Goal: Transaction & Acquisition: Purchase product/service

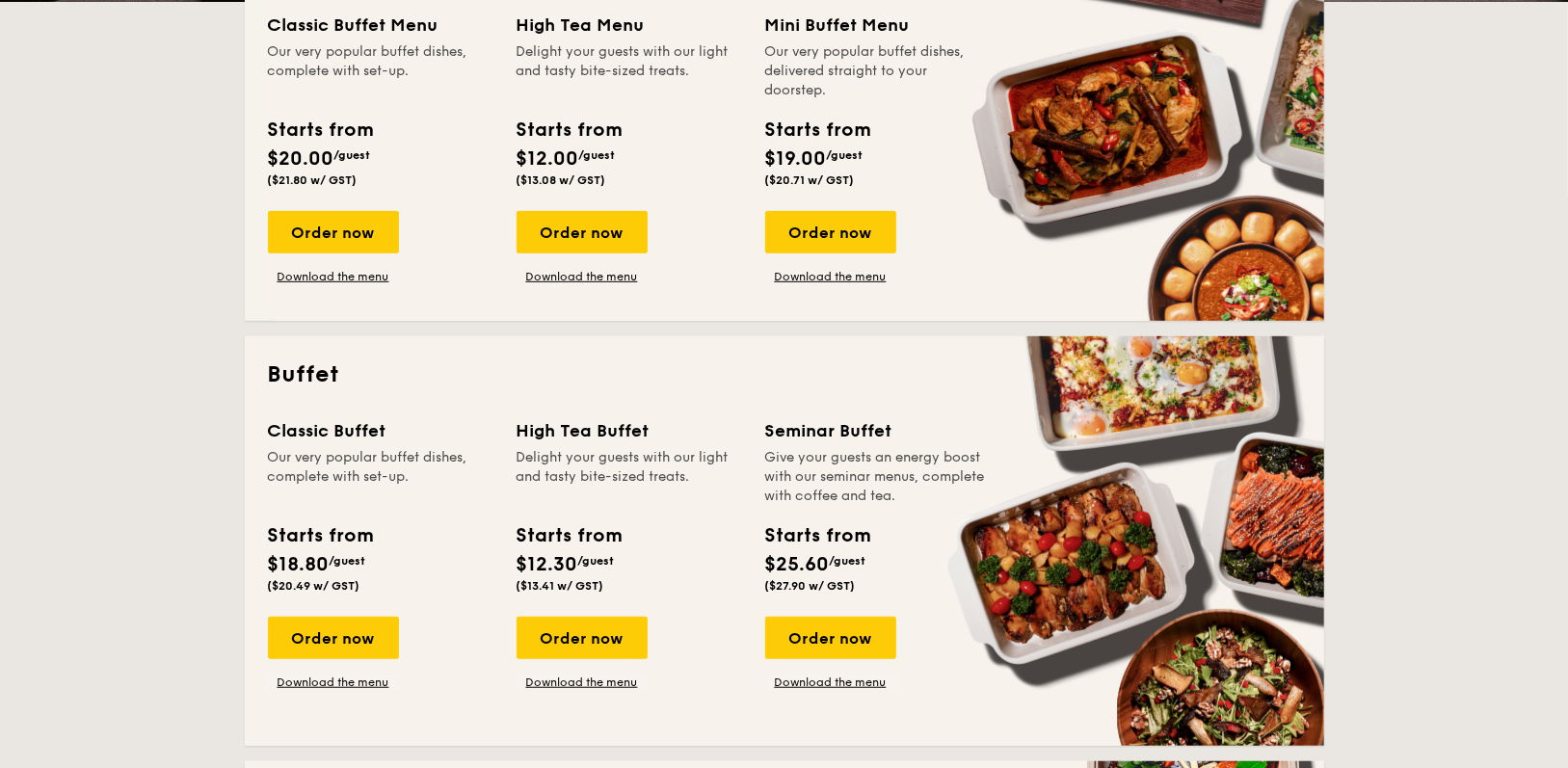
scroll to position [544, 0]
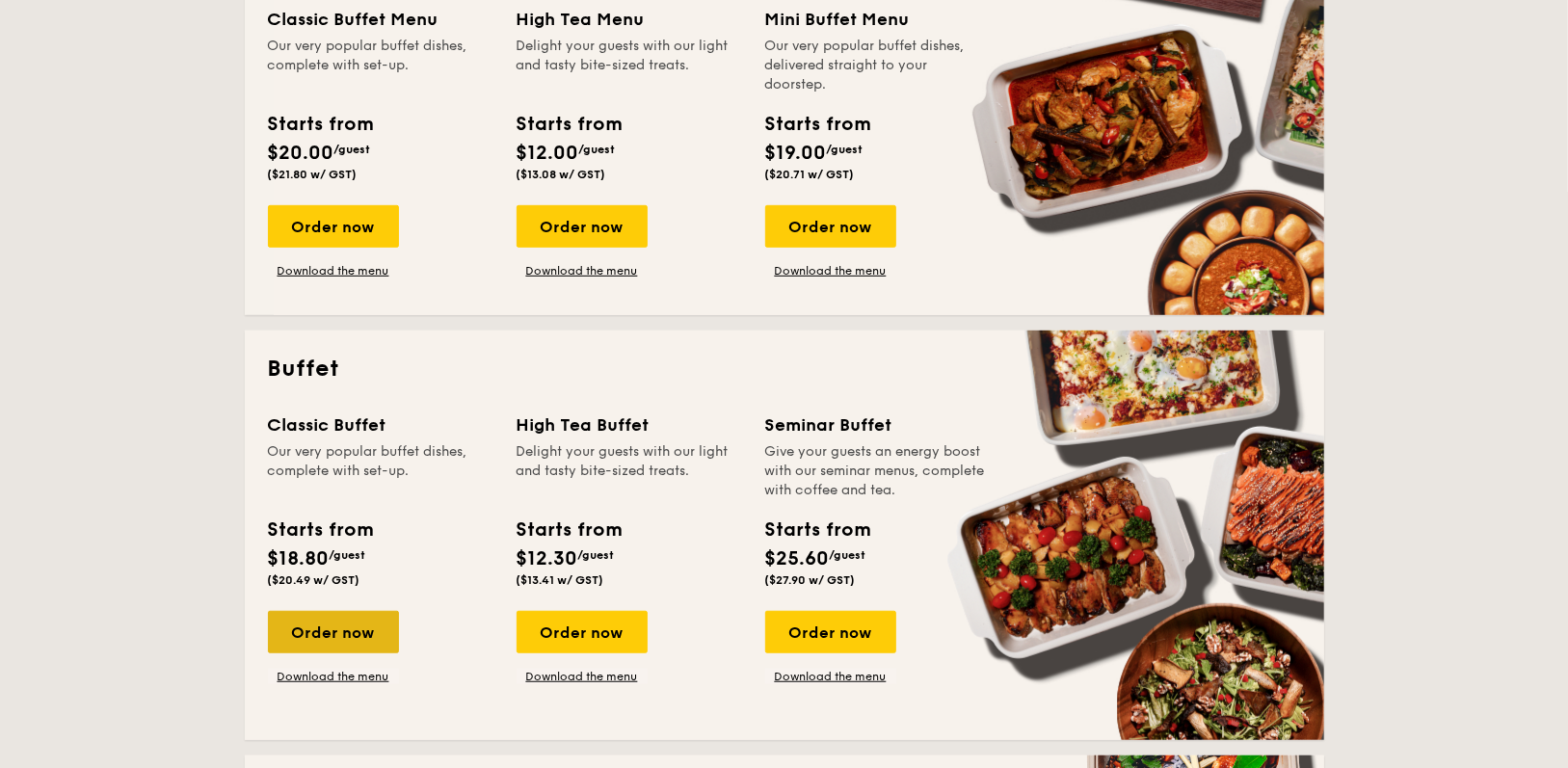
click at [305, 635] on div "Order now" at bounding box center [334, 631] width 131 height 42
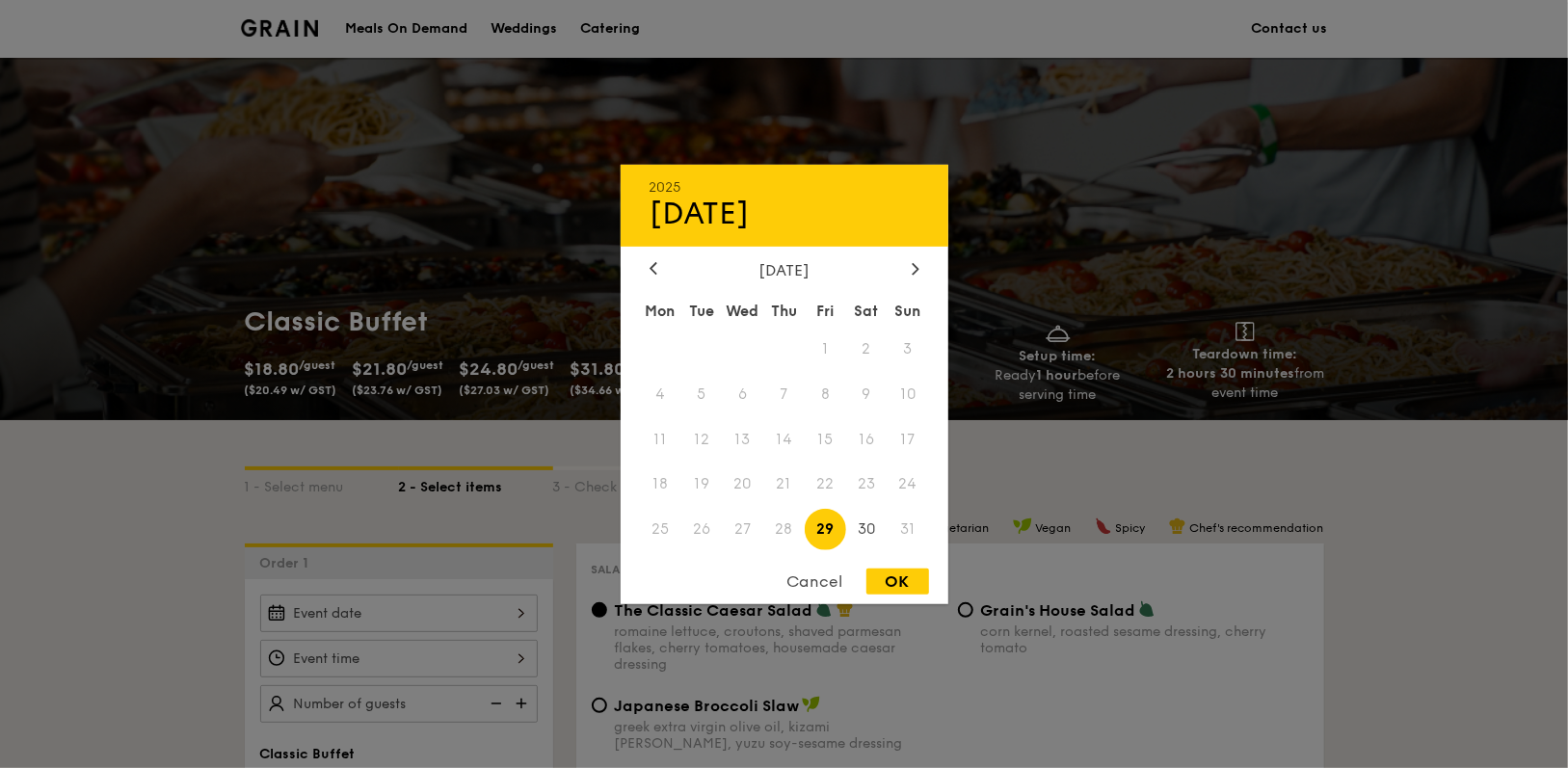
click at [366, 622] on div "2025 Aug [DATE] Tue Wed Thu Fri Sat Sun 1 2 3 4 5 6 7 8 9 10 11 12 13 14 15 16 …" at bounding box center [399, 613] width 277 height 38
click at [915, 268] on icon at bounding box center [914, 269] width 6 height 12
click at [697, 381] on span "9" at bounding box center [701, 393] width 41 height 41
click at [897, 591] on div "OK" at bounding box center [898, 582] width 62 height 26
type input "[DATE]"
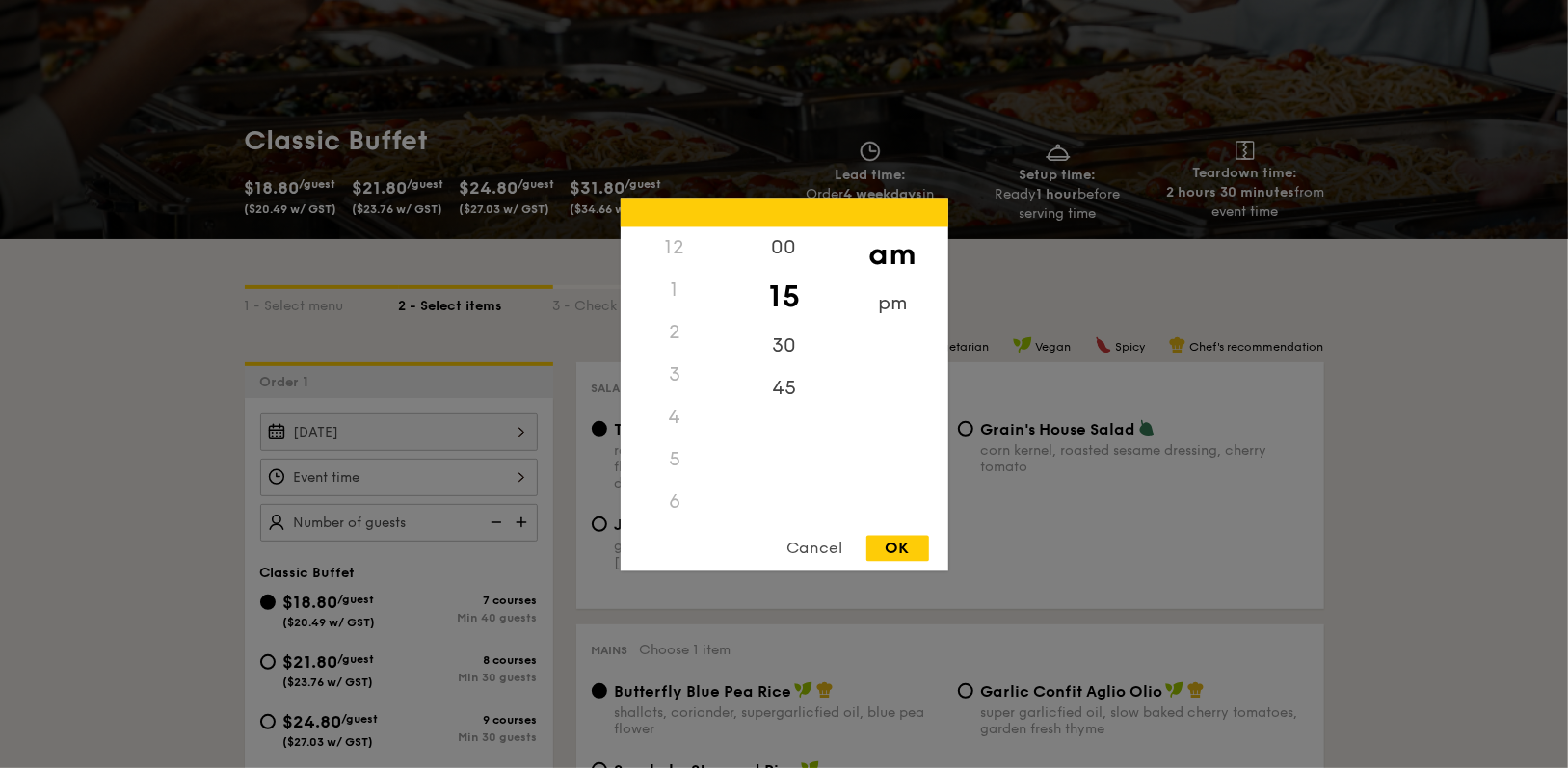
scroll to position [236, 0]
click at [508, 481] on div "12 1 2 3 4 5 6 7 8 9 10 11 00 15 30 45 am pm Cancel OK" at bounding box center [399, 477] width 277 height 38
click at [790, 328] on div "30" at bounding box center [784, 352] width 109 height 56
click at [784, 382] on div "45" at bounding box center [784, 394] width 109 height 56
click at [883, 549] on div "OK" at bounding box center [898, 547] width 62 height 26
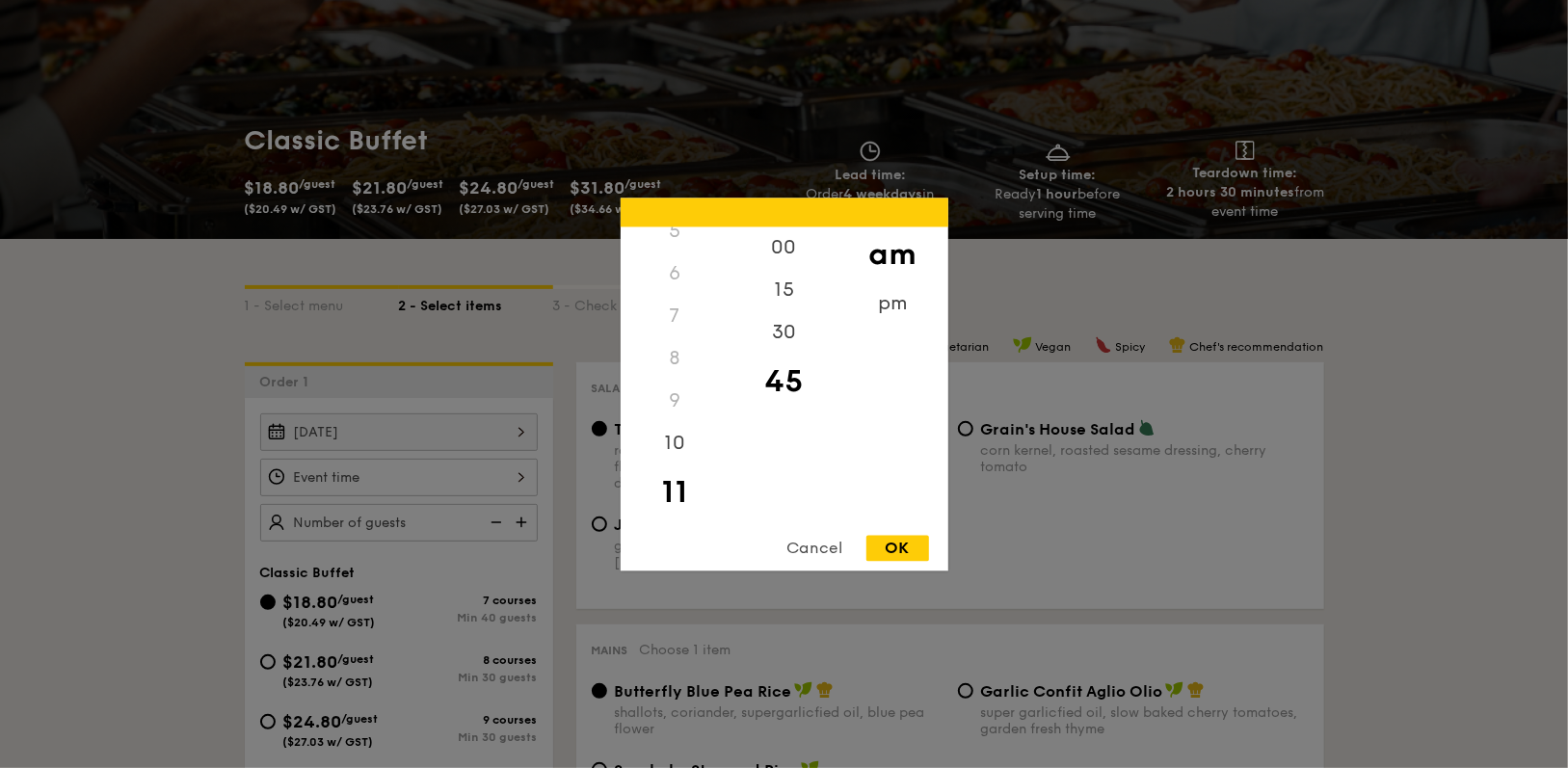
type input "11:45AM"
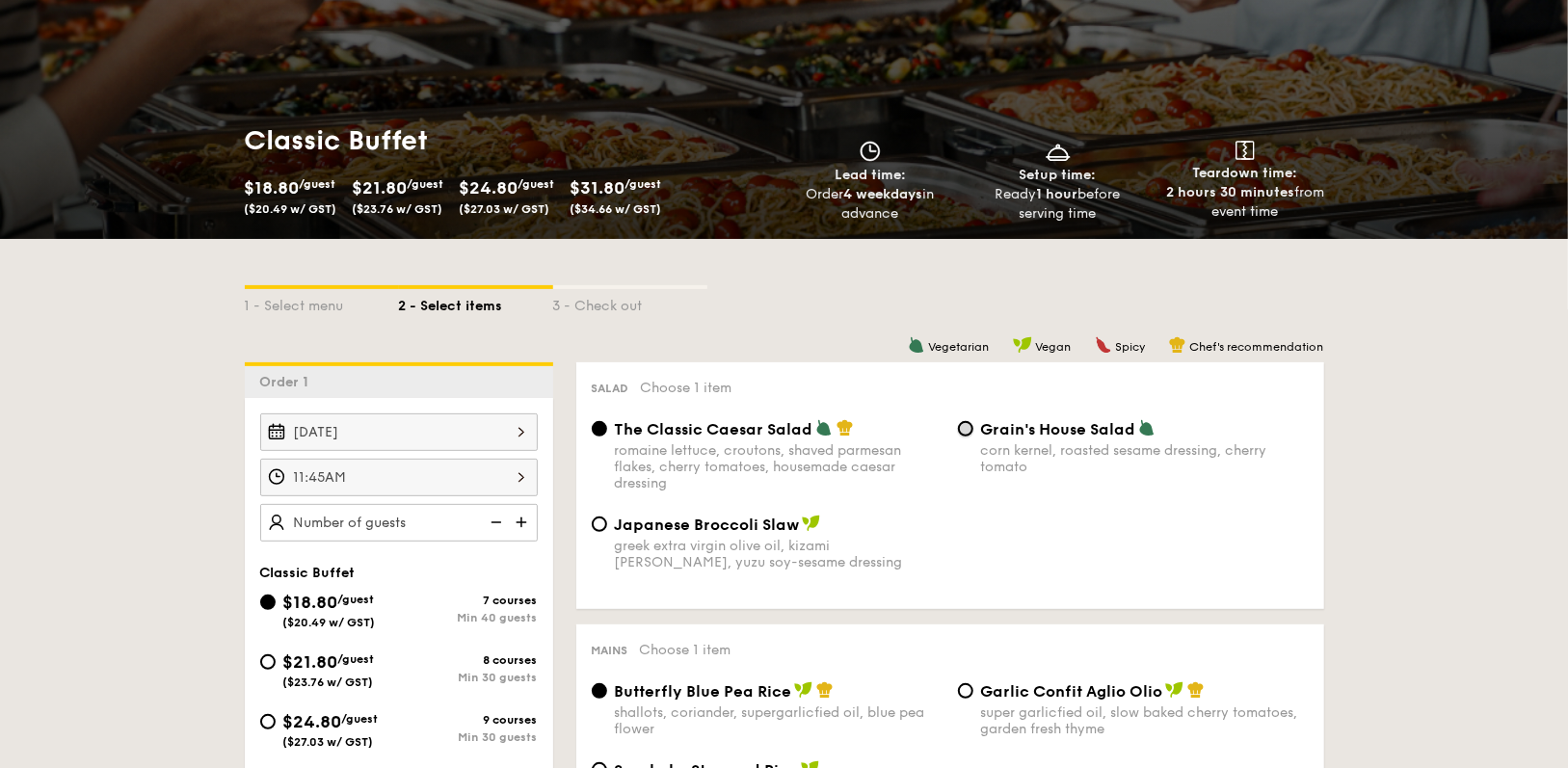
click at [961, 425] on input "Grain's House Salad corn kernel, roasted sesame dressing, cherry tomato" at bounding box center [966, 429] width 16 height 16
radio input "true"
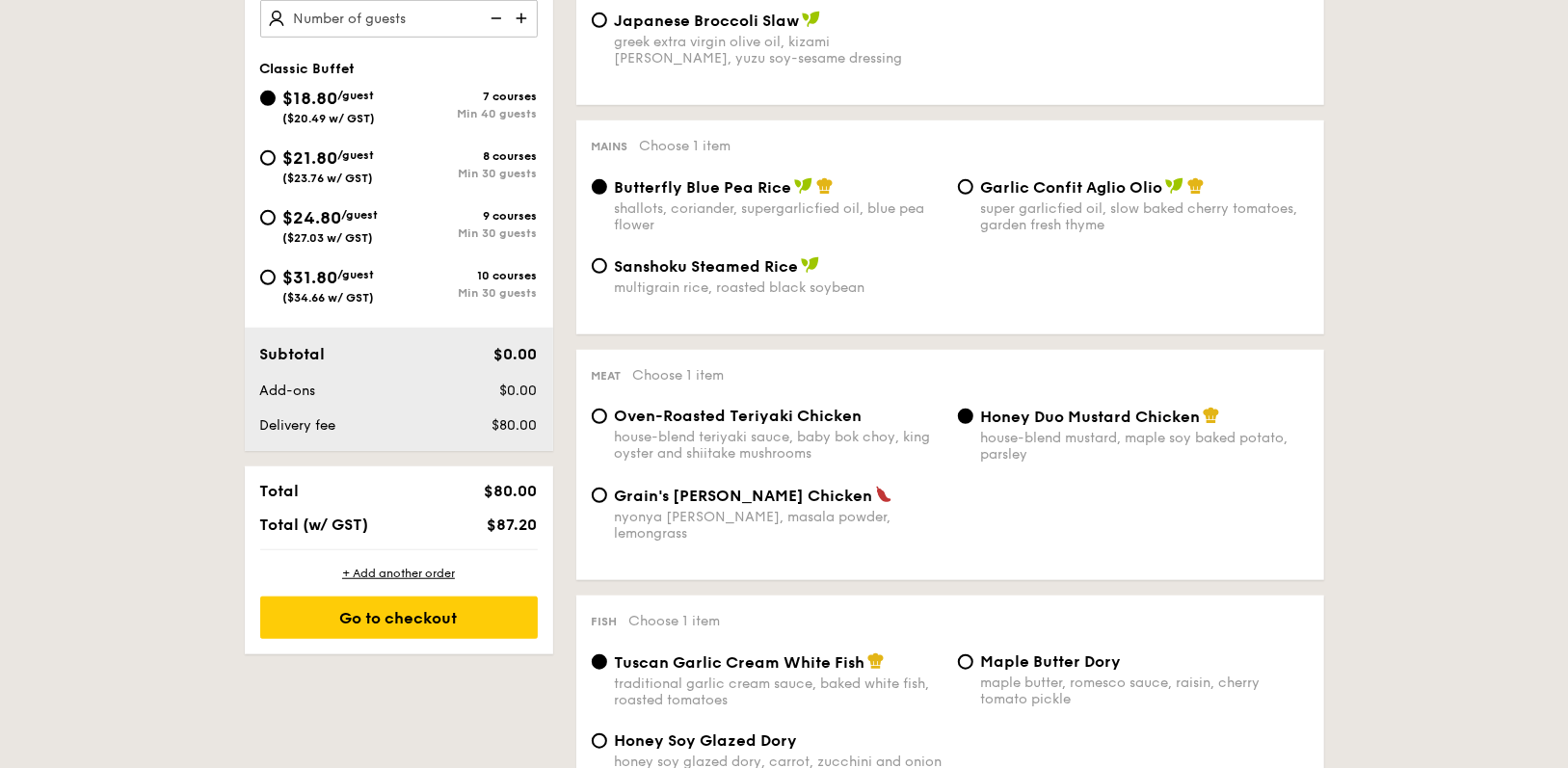
scroll to position [685, 0]
click at [598, 497] on input "Grain's [PERSON_NAME] Chicken nyonya [PERSON_NAME], masala powder, lemongrass" at bounding box center [599, 496] width 16 height 16
radio input "true"
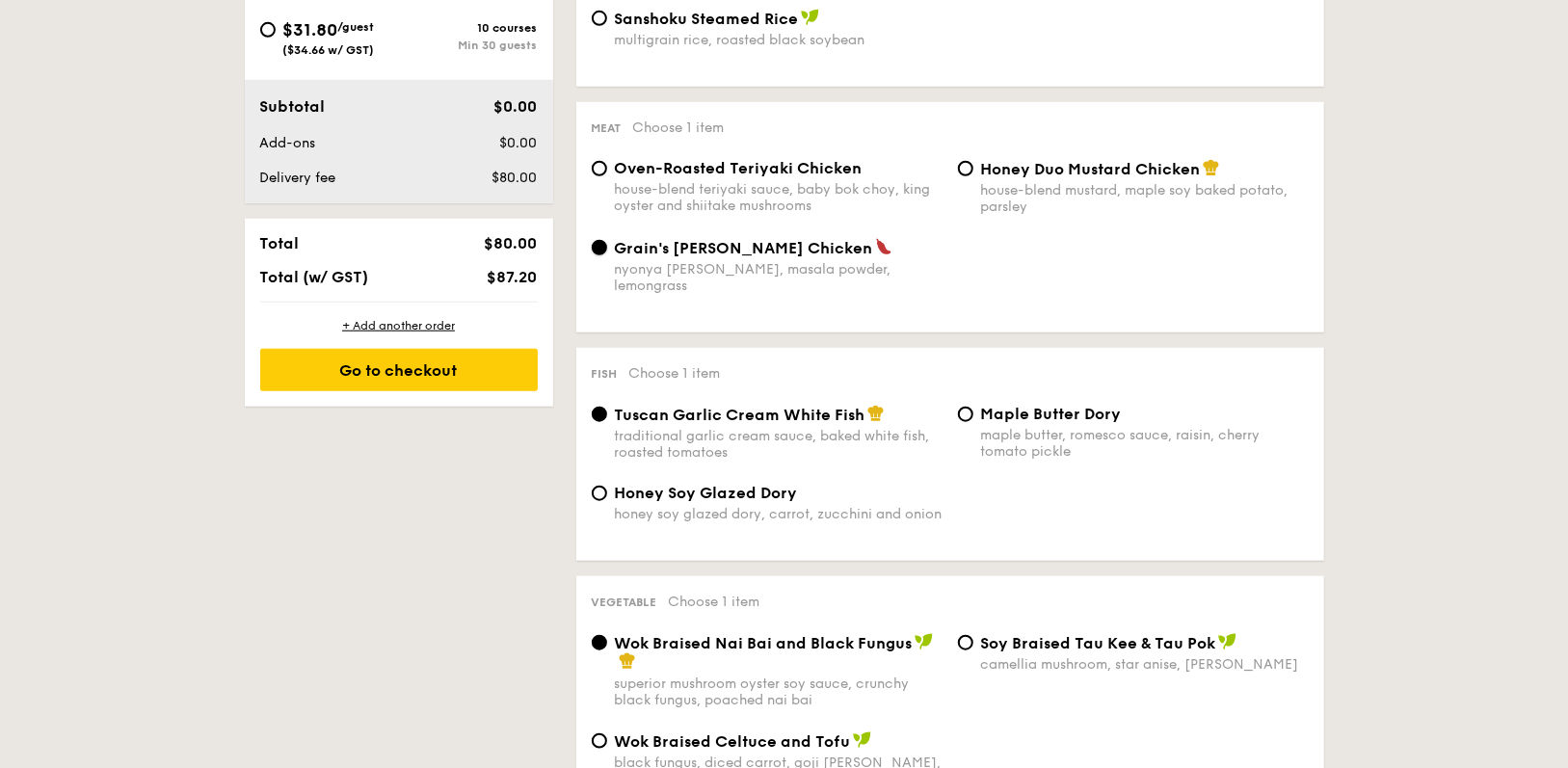
scroll to position [934, 0]
click at [592, 485] on input "Honey Soy Glazed Dory honey soy glazed dory, carrot, zucchini and onion" at bounding box center [599, 493] width 16 height 16
radio input "true"
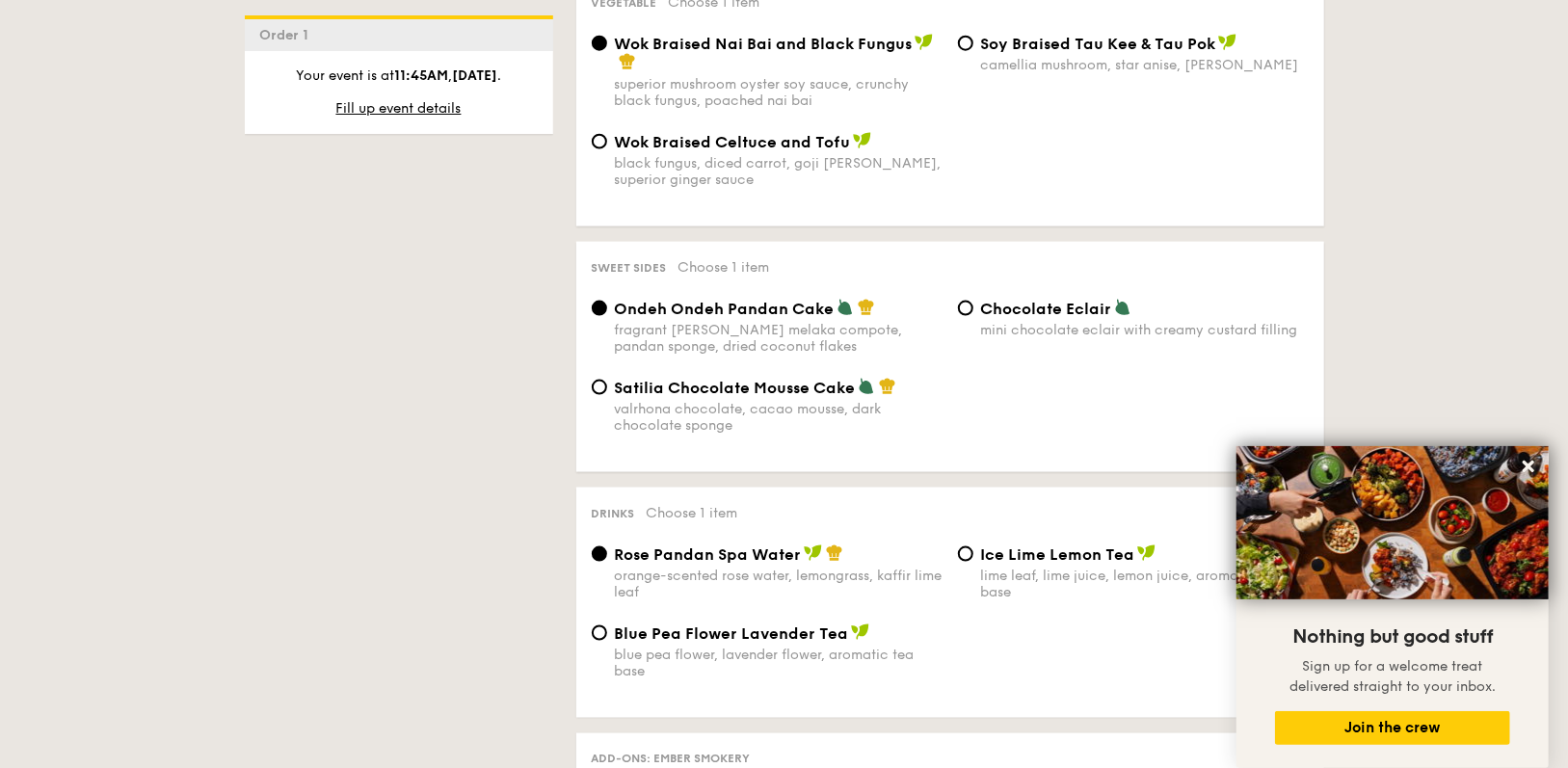
scroll to position [1535, 0]
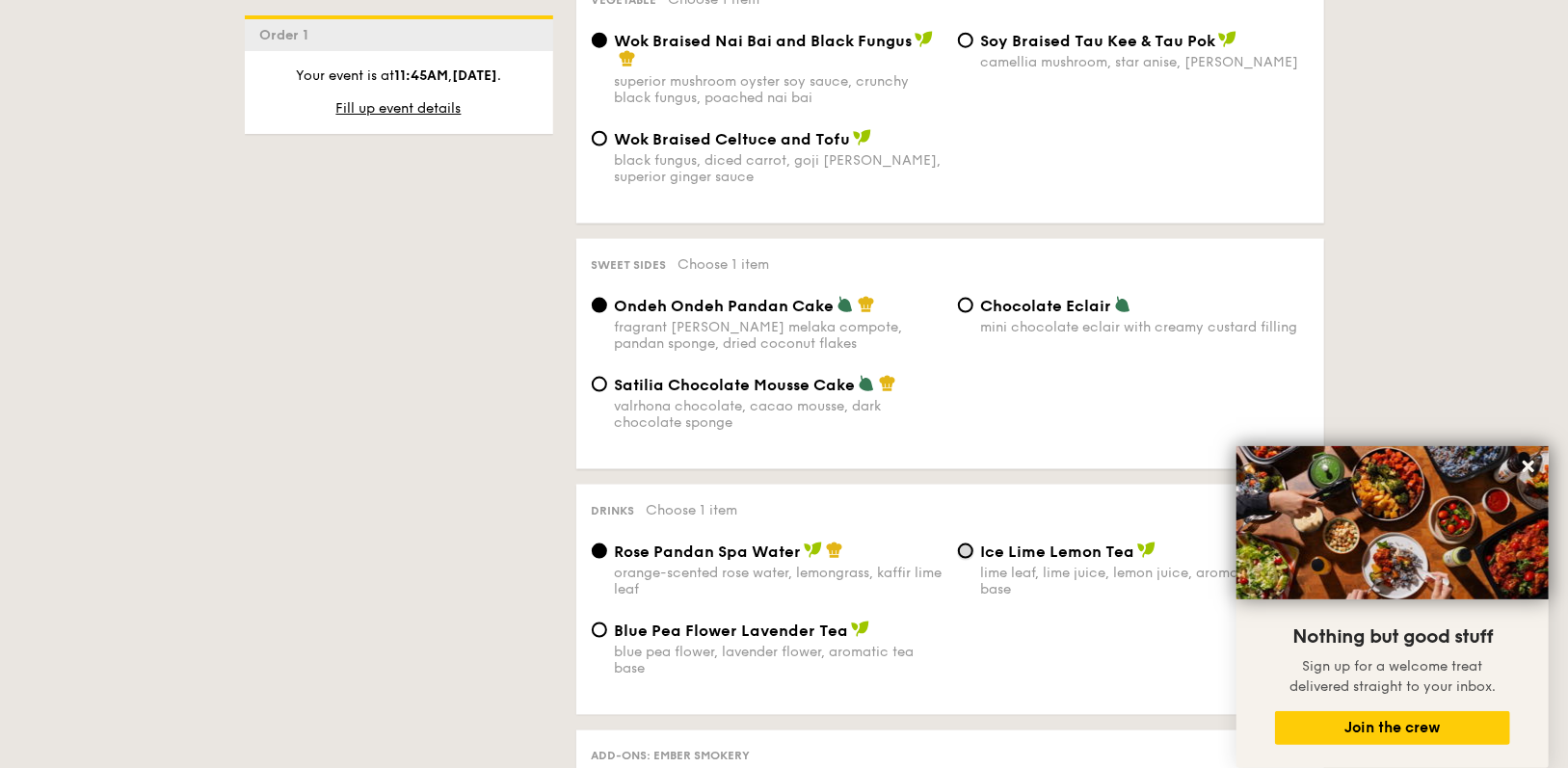
click at [972, 544] on input "Ice Lime Lemon Tea lime leaf, lime juice, lemon juice, aromatic tea base" at bounding box center [966, 551] width 16 height 16
radio input "true"
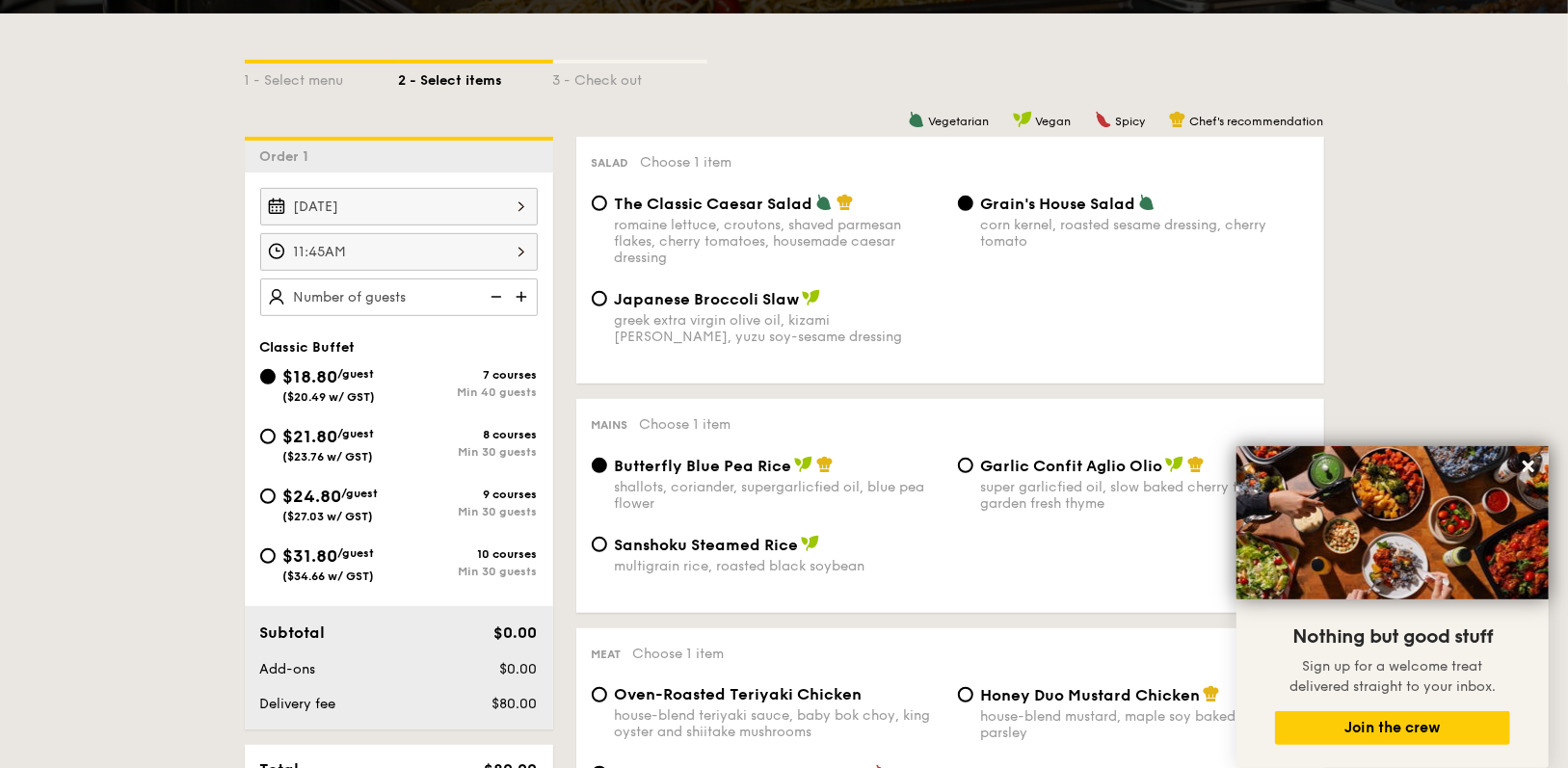
scroll to position [408, 0]
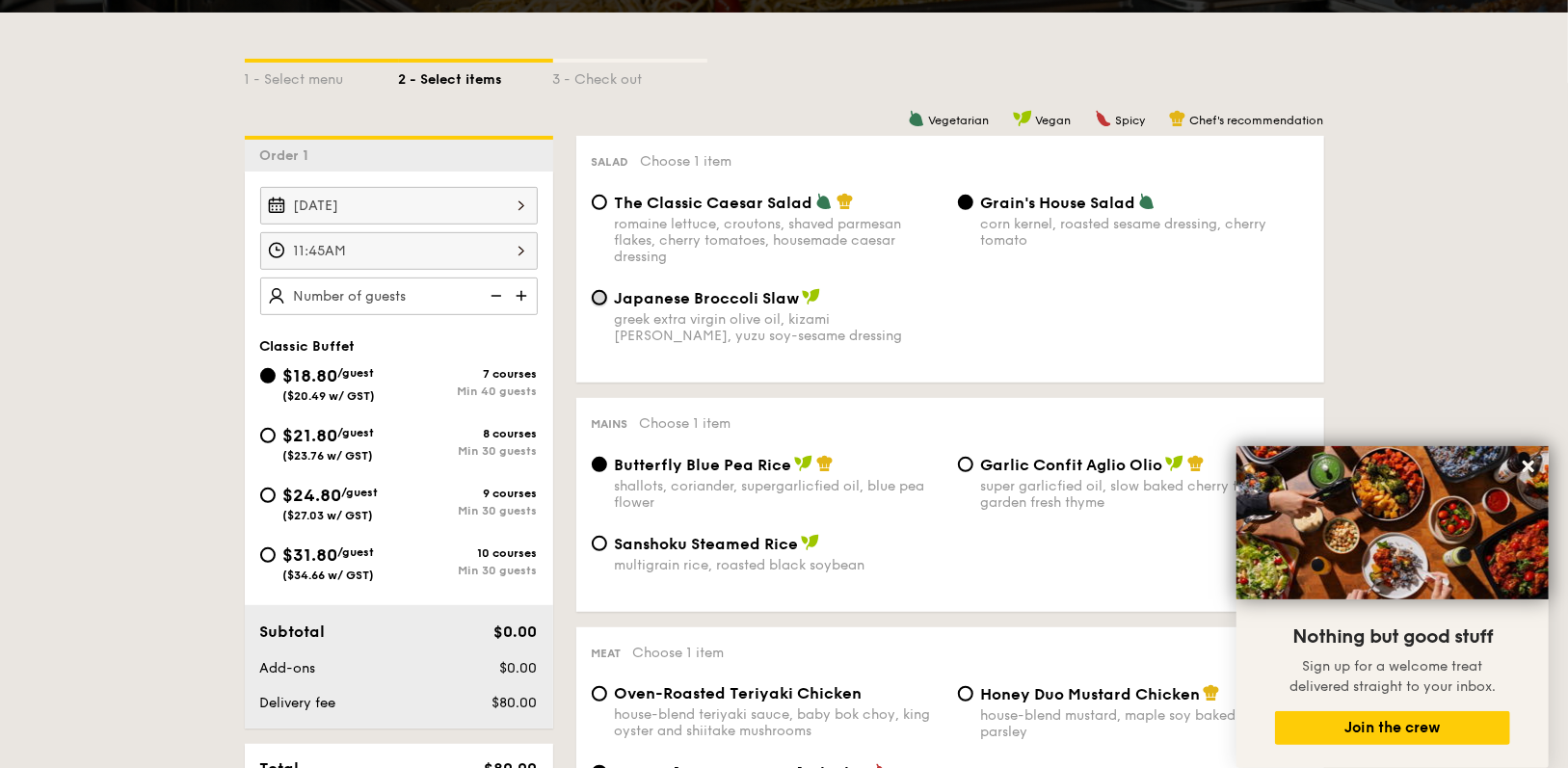
click at [599, 294] on input "Japanese Broccoli Slaw greek extra virgin olive oil, kizami [PERSON_NAME], yuzu…" at bounding box center [599, 298] width 16 height 16
radio input "true"
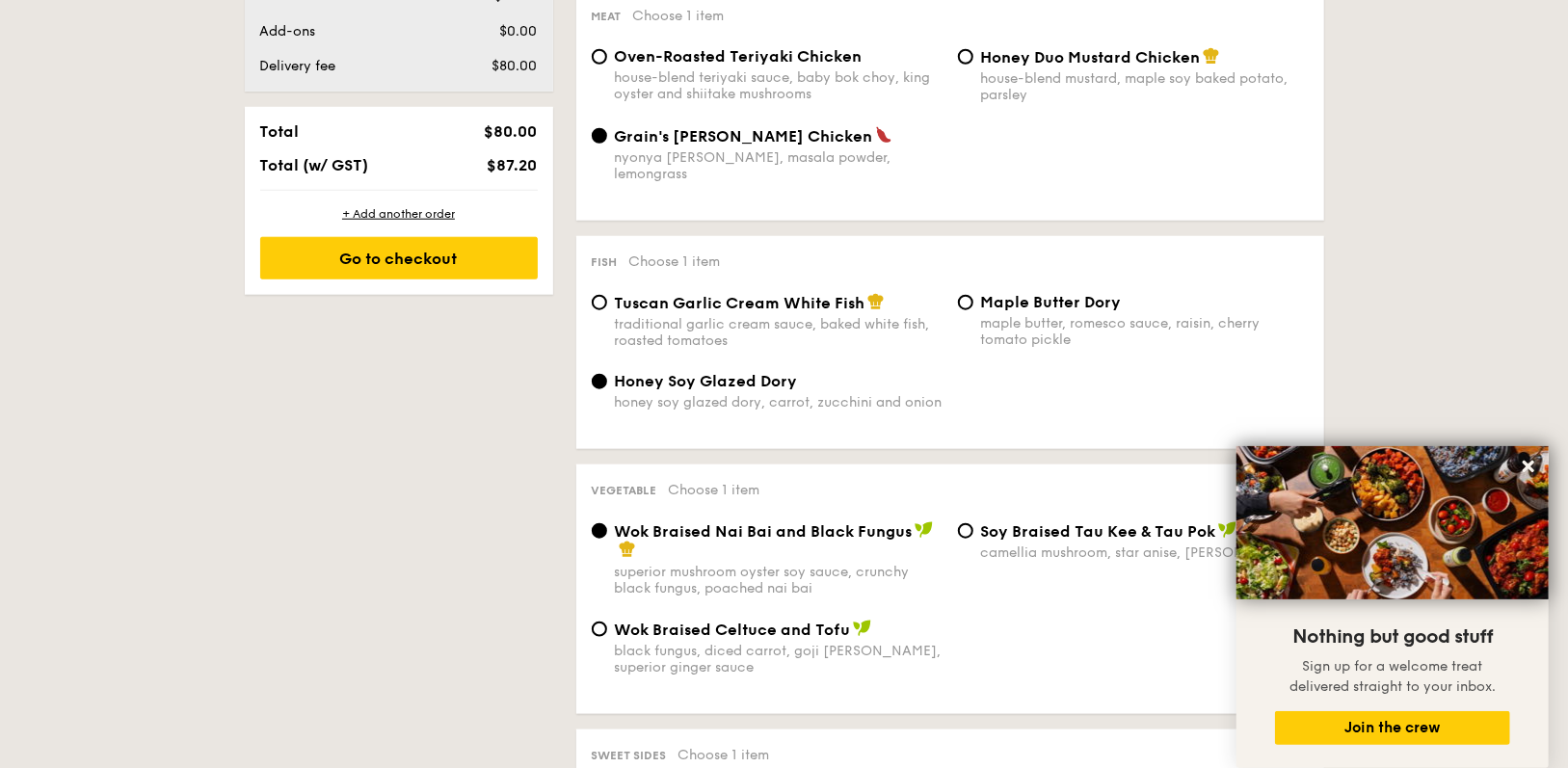
scroll to position [0, 0]
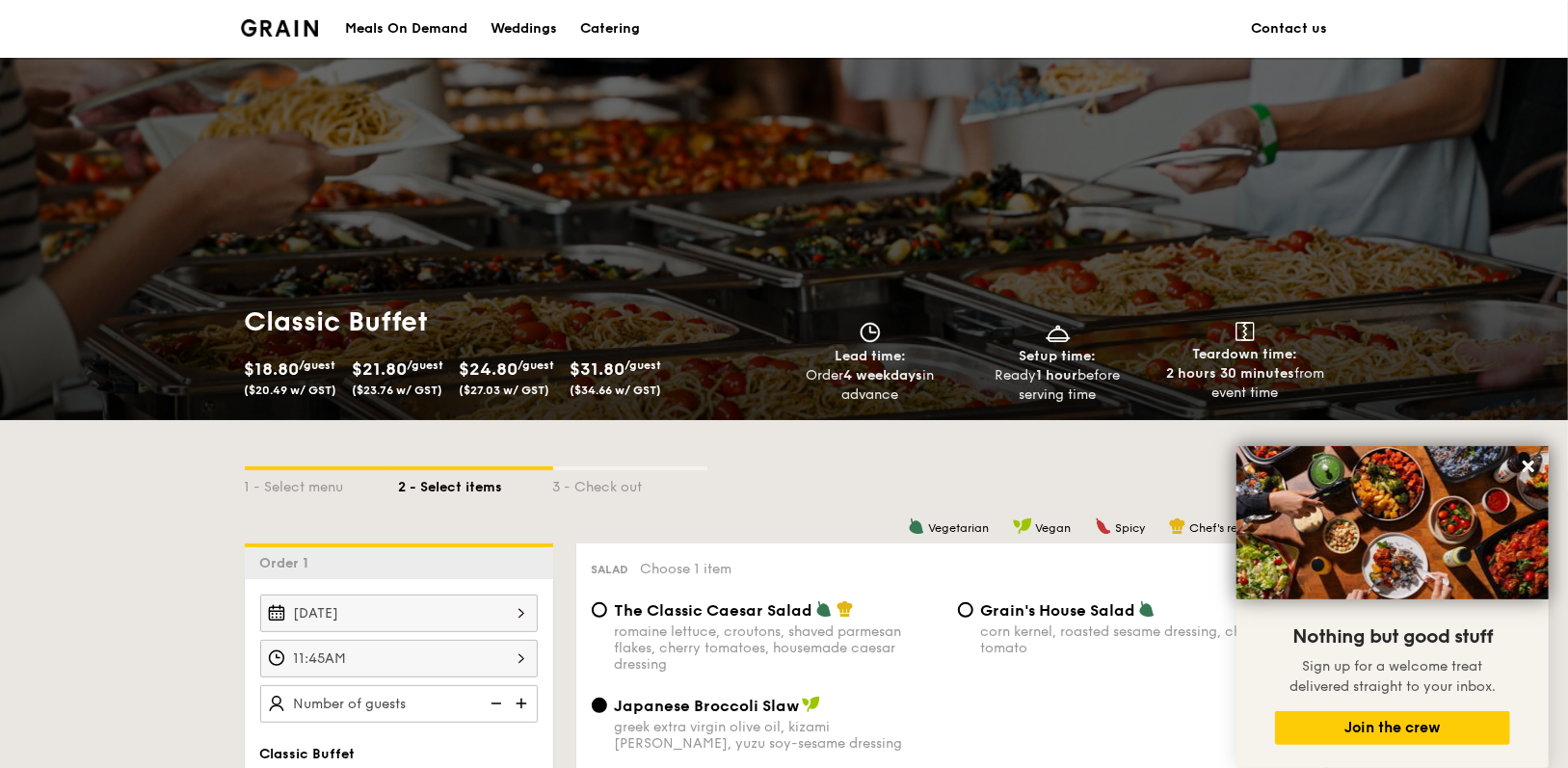
click at [371, 23] on div "Meals On Demand" at bounding box center [406, 28] width 122 height 58
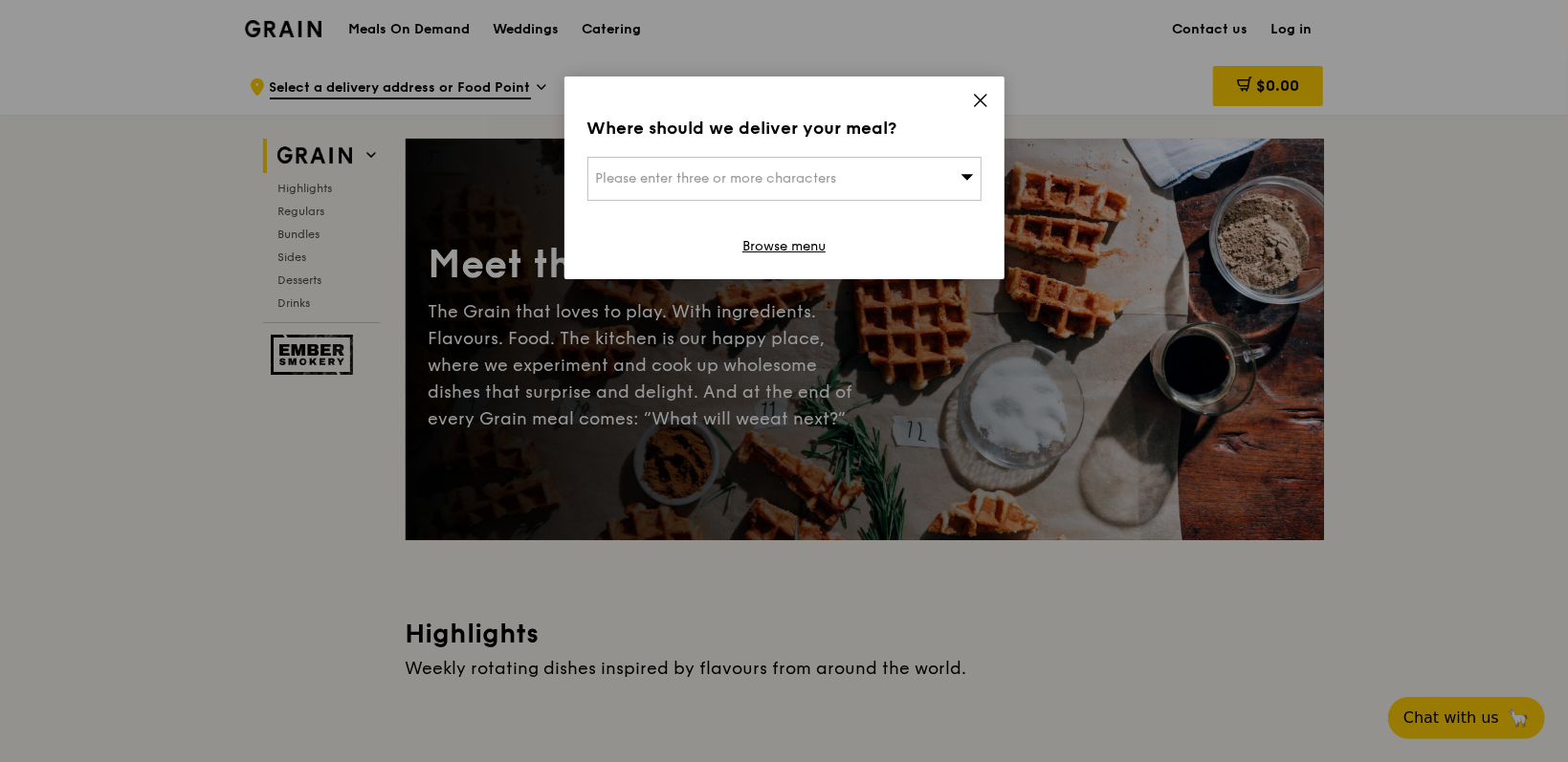
click at [629, 170] on span "Please enter three or more characters" at bounding box center [716, 178] width 241 height 16
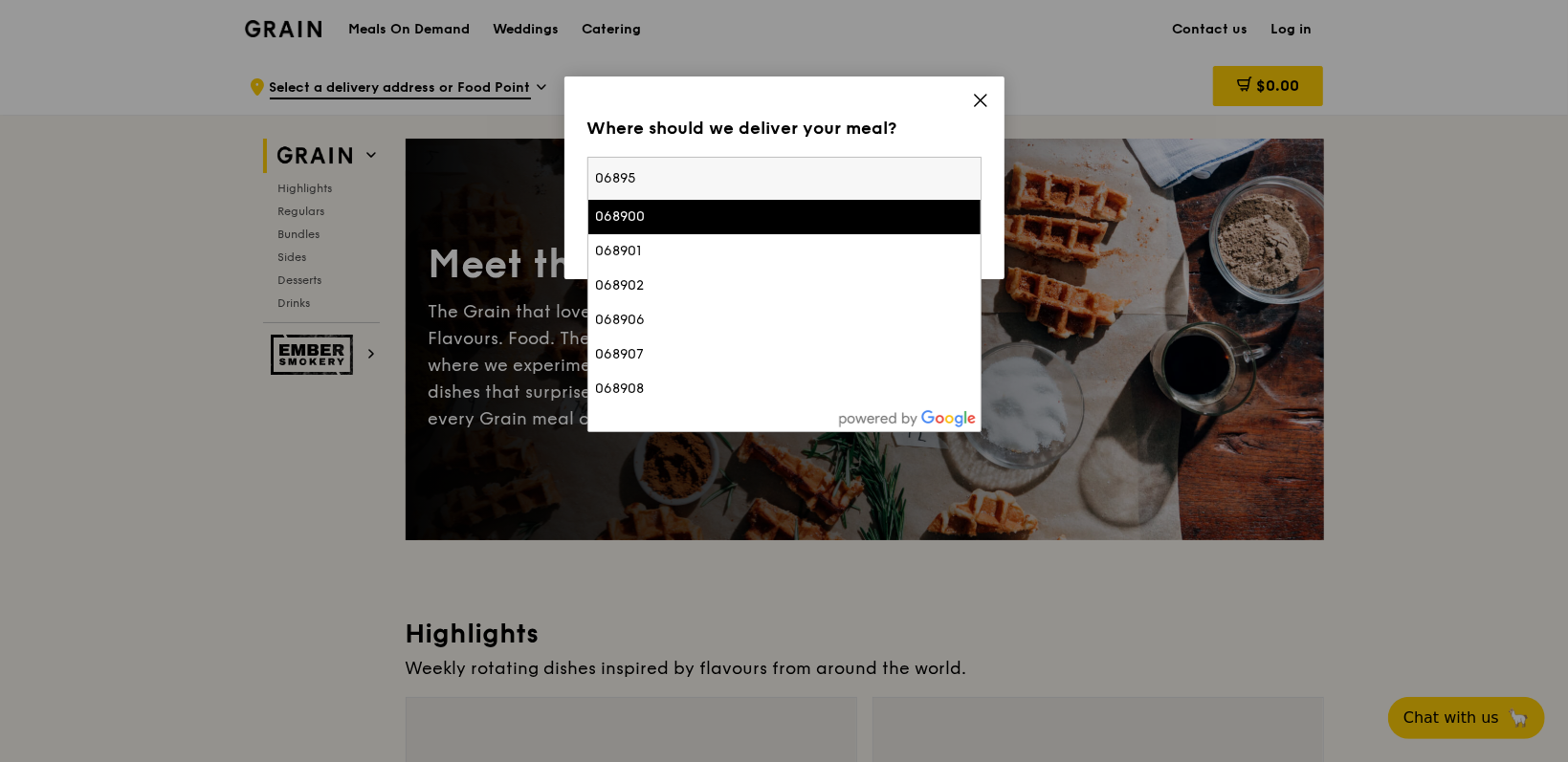
click at [621, 169] on input "06895" at bounding box center [784, 178] width 392 height 42
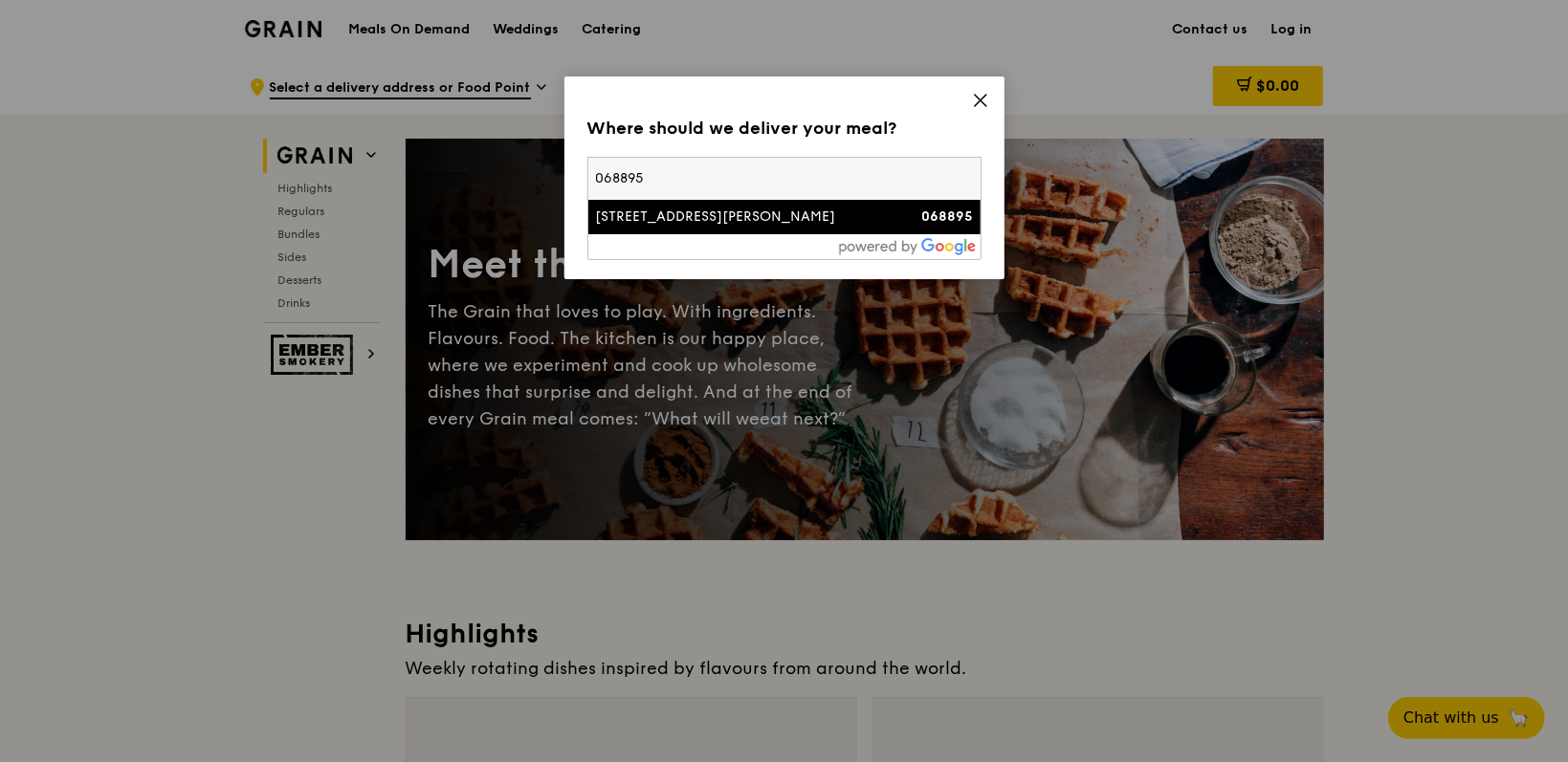
type input "068895"
click at [634, 214] on div "71 Robinson Road" at bounding box center [737, 217] width 283 height 19
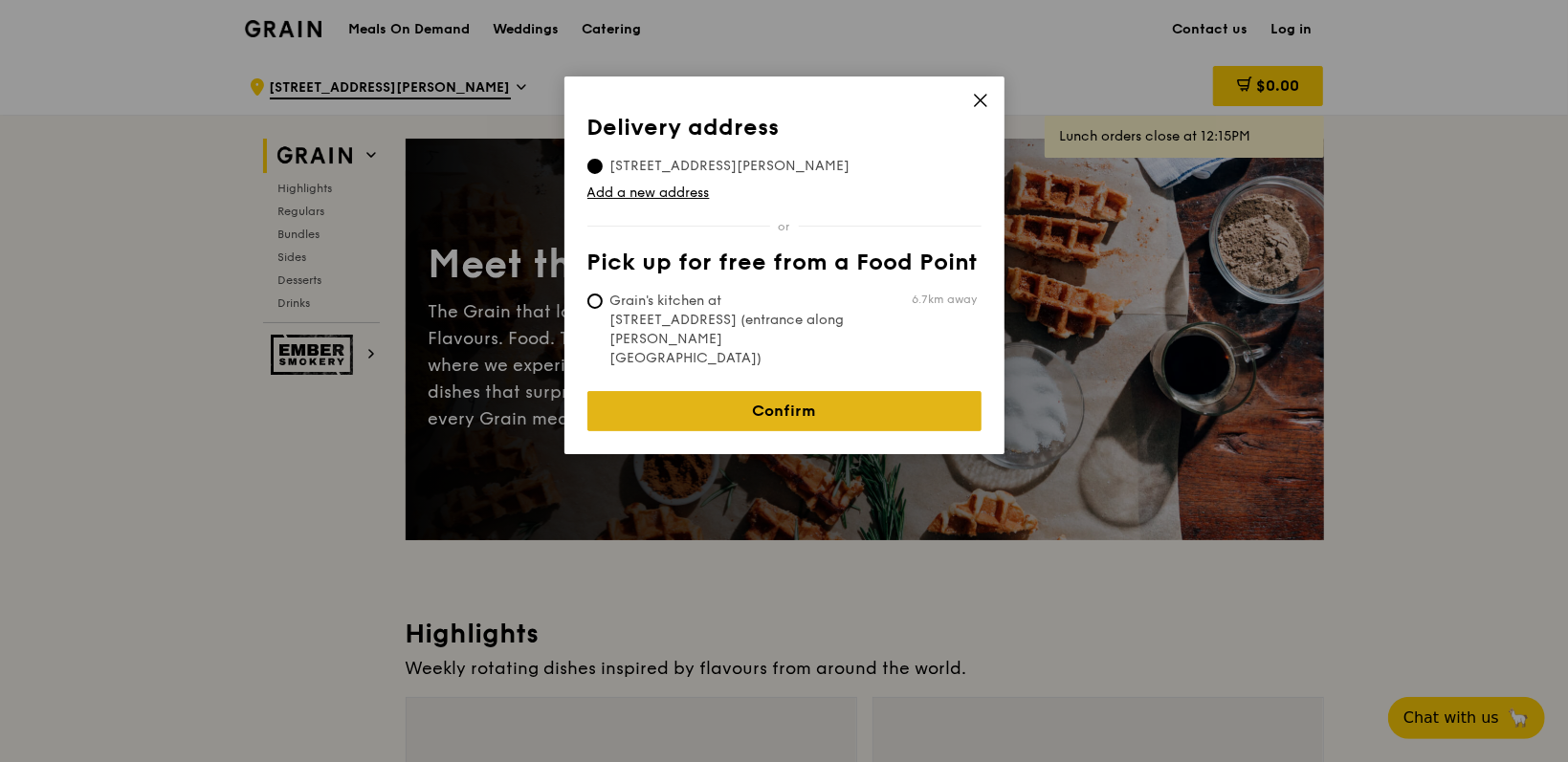
click at [782, 391] on link "Confirm" at bounding box center [784, 411] width 394 height 40
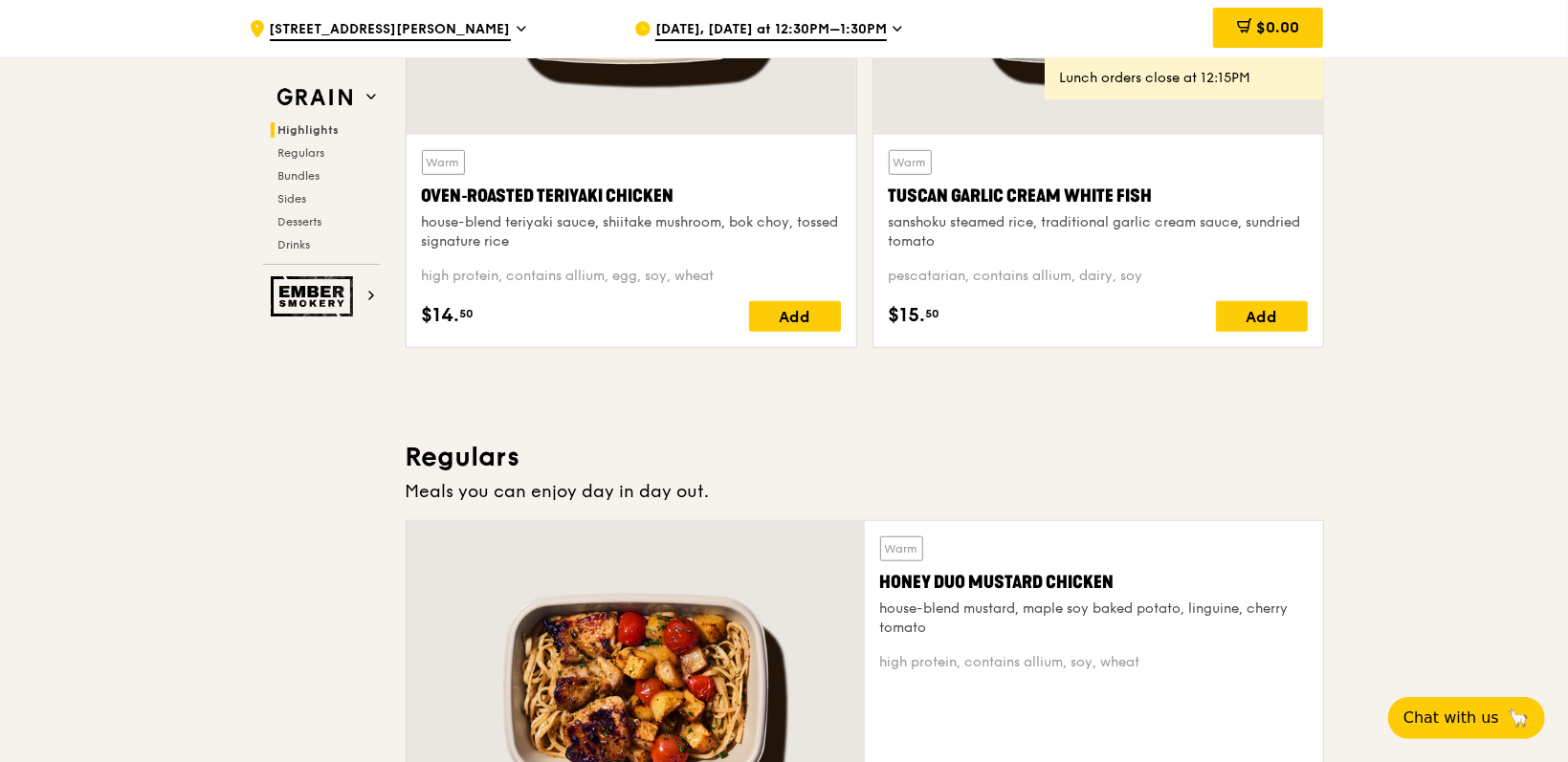
scroll to position [750, 0]
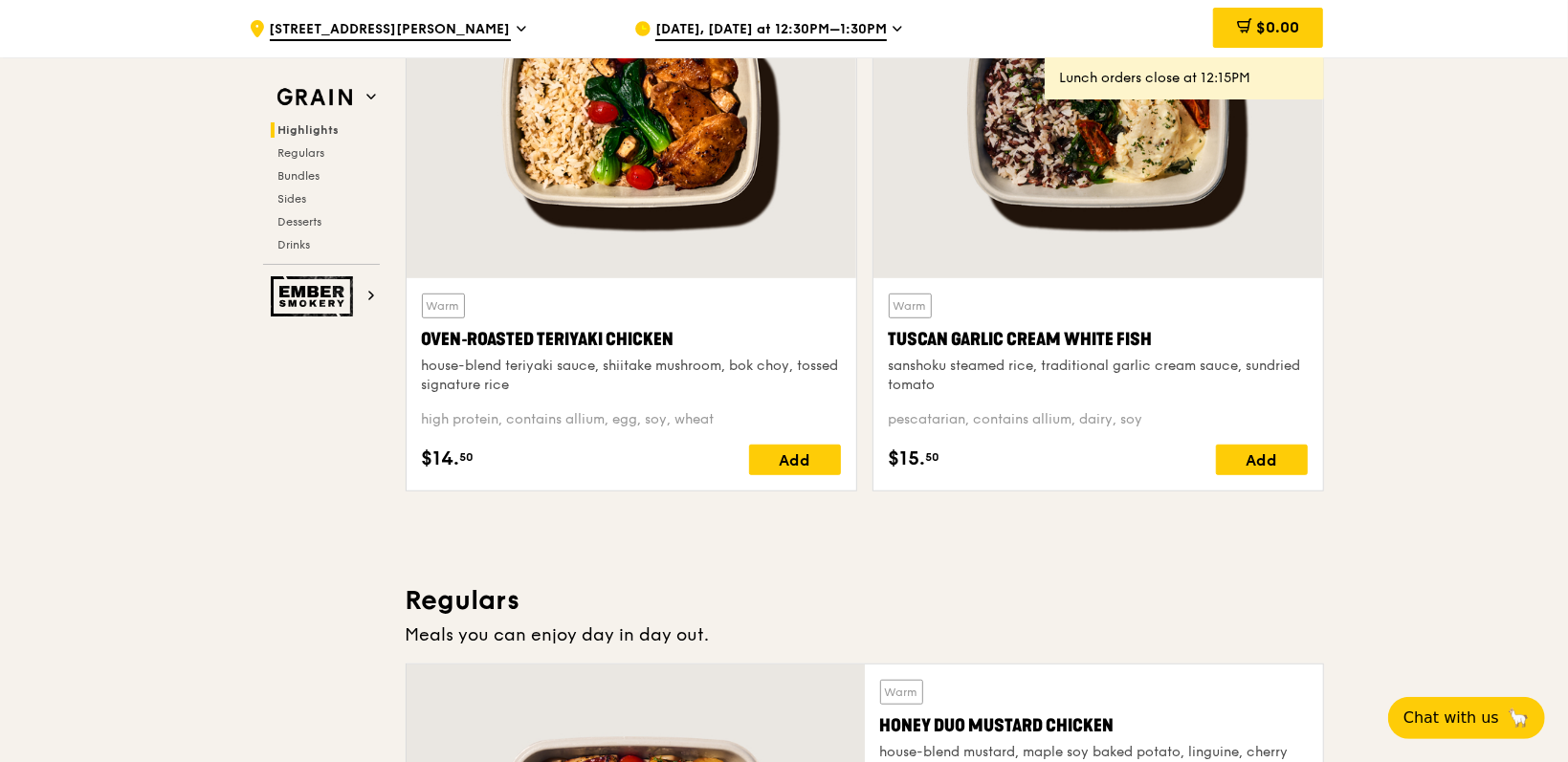
click at [806, 27] on span "Aug 25, Today at 12:30PM–1:30PM" at bounding box center [771, 31] width 231 height 21
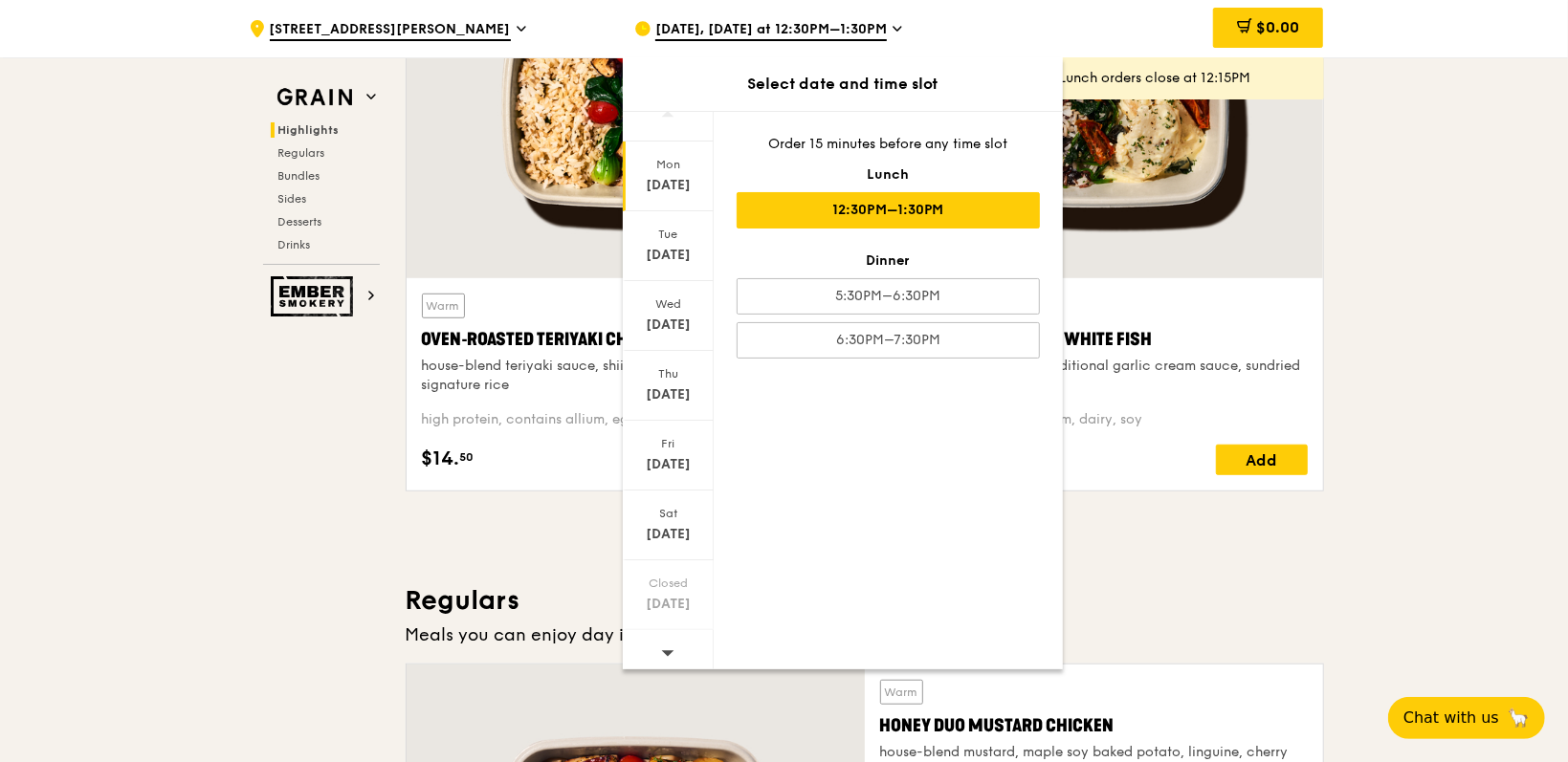
scroll to position [29, 0]
click at [665, 633] on span at bounding box center [668, 644] width 14 height 45
click at [810, 82] on div "Select date and time slot" at bounding box center [843, 84] width 440 height 23
click at [894, 27] on icon at bounding box center [898, 29] width 10 height 17
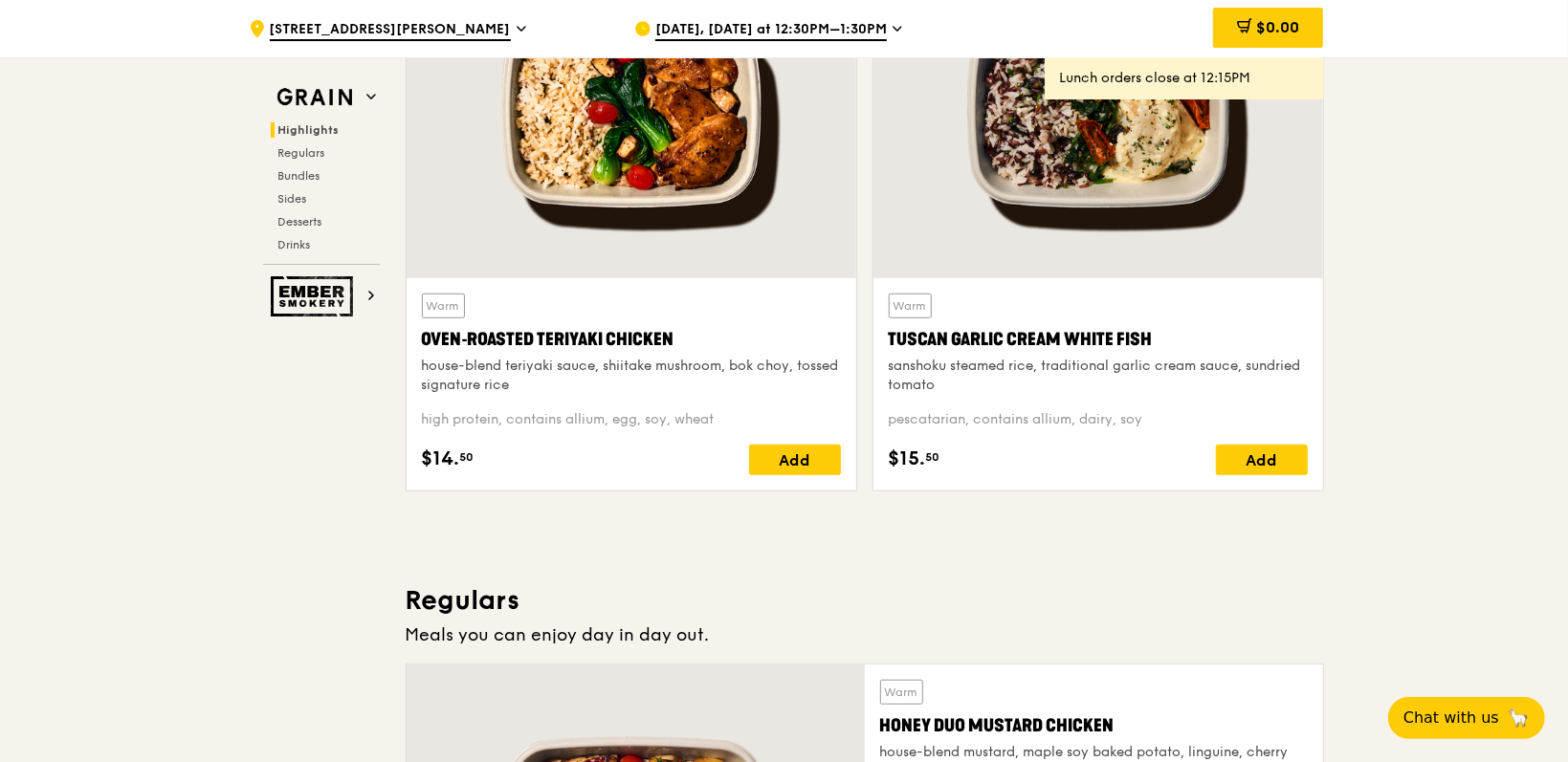
click at [894, 27] on icon at bounding box center [898, 29] width 10 height 17
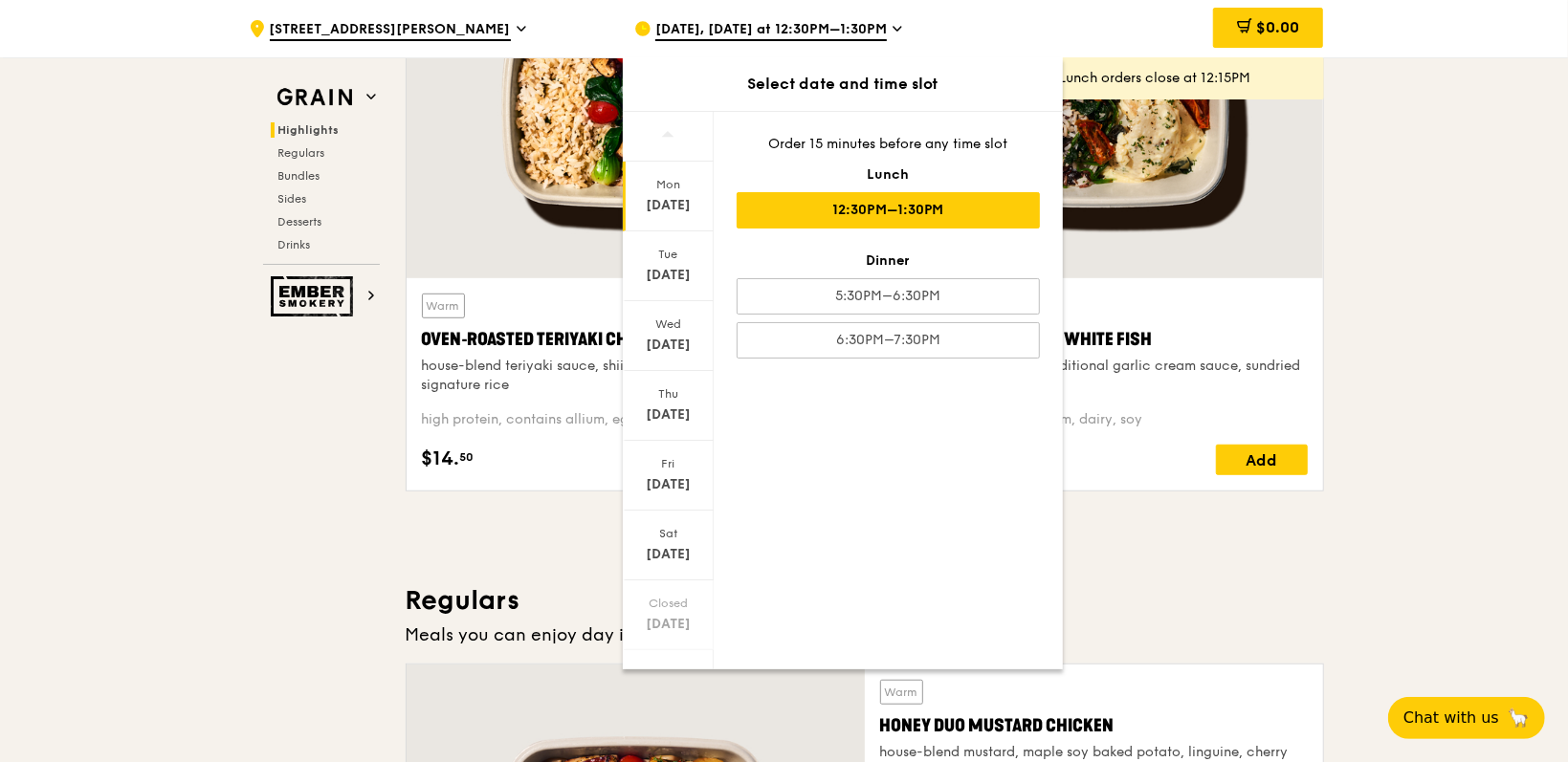
click at [798, 22] on span "Aug 25, Today at 12:30PM–1:30PM" at bounding box center [771, 31] width 231 height 21
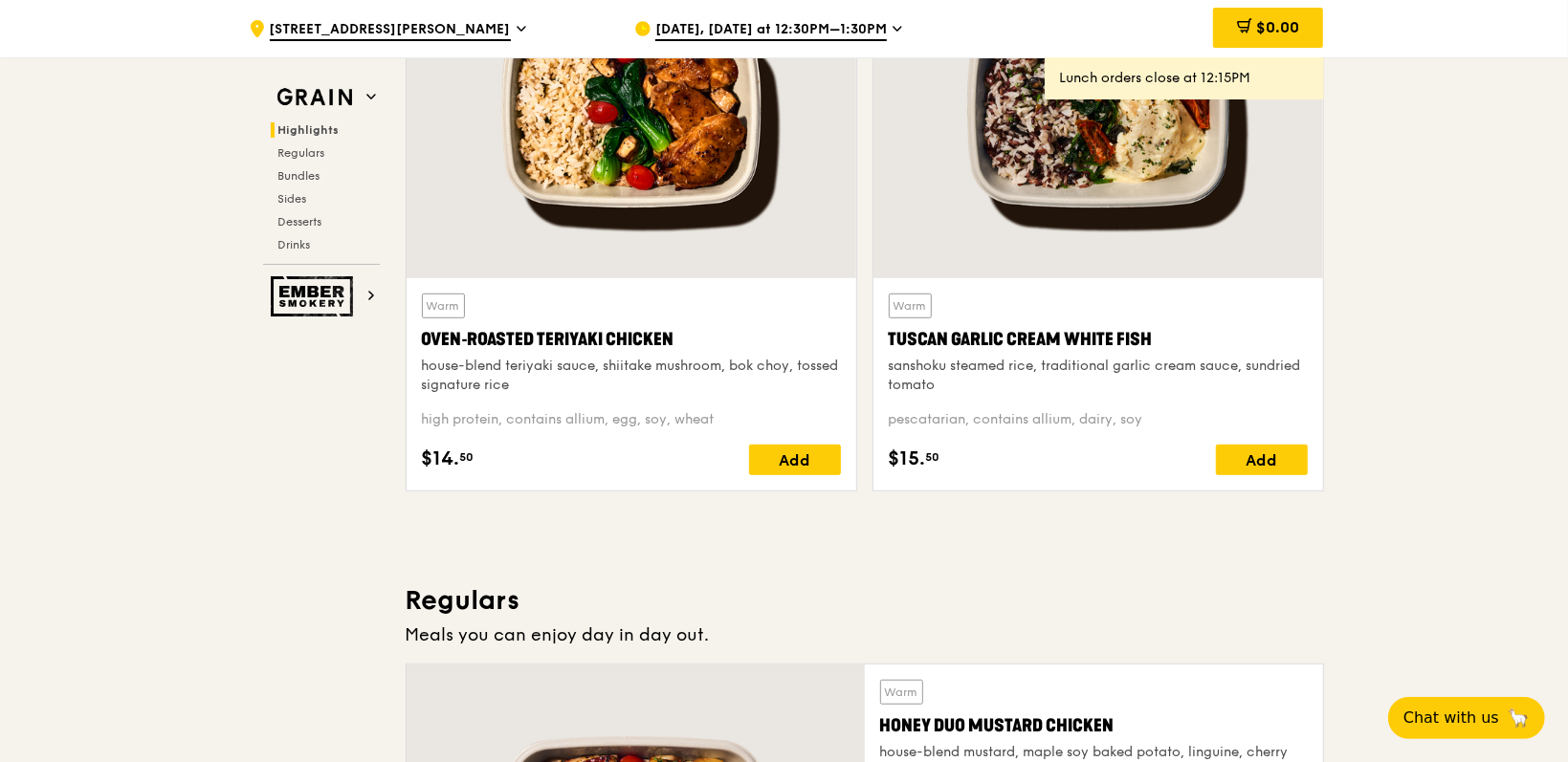
click at [642, 21] on icon at bounding box center [643, 29] width 17 height 17
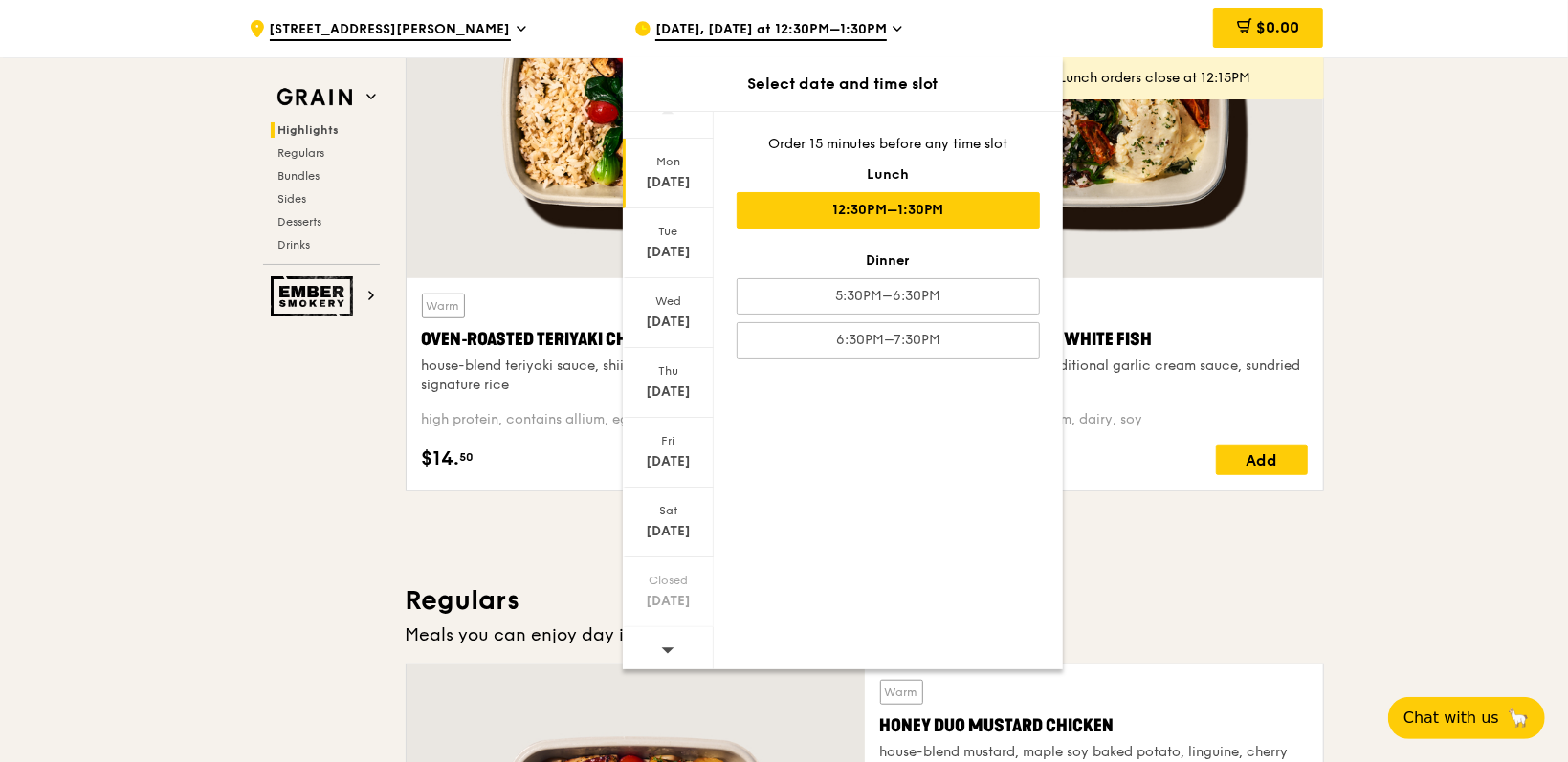
scroll to position [22, 0]
click at [675, 646] on div at bounding box center [668, 653] width 91 height 48
click at [665, 647] on icon at bounding box center [668, 651] width 14 height 15
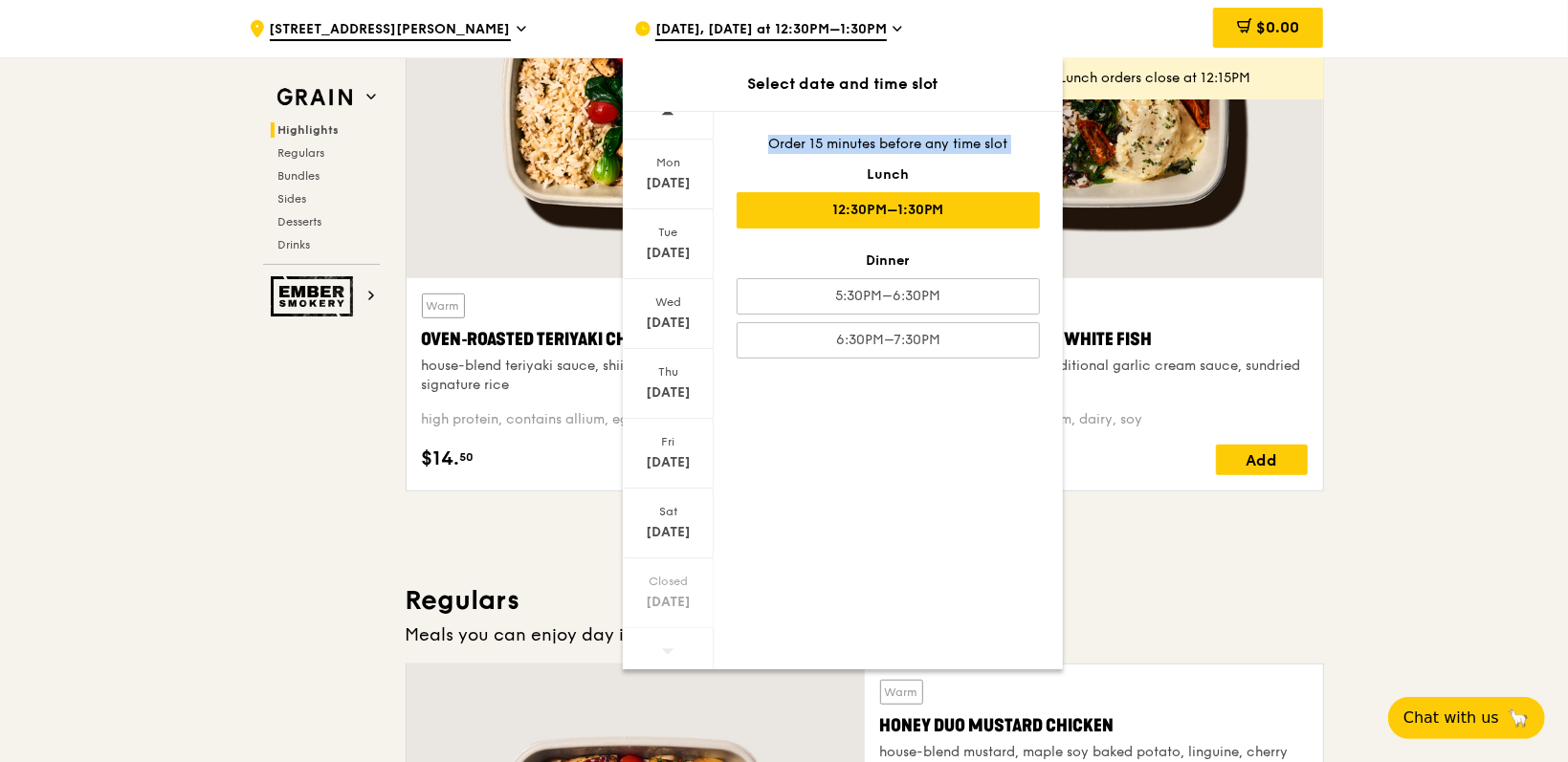
click at [665, 647] on icon at bounding box center [668, 651] width 14 height 15
click at [861, 562] on div "Mon Sep 1 Tue Sep 2 Wed Sep 3 Thu Sep 4 Fri Sep 5 Sat Sep 6 Closed Sep 7 Order …" at bounding box center [843, 390] width 440 height 559
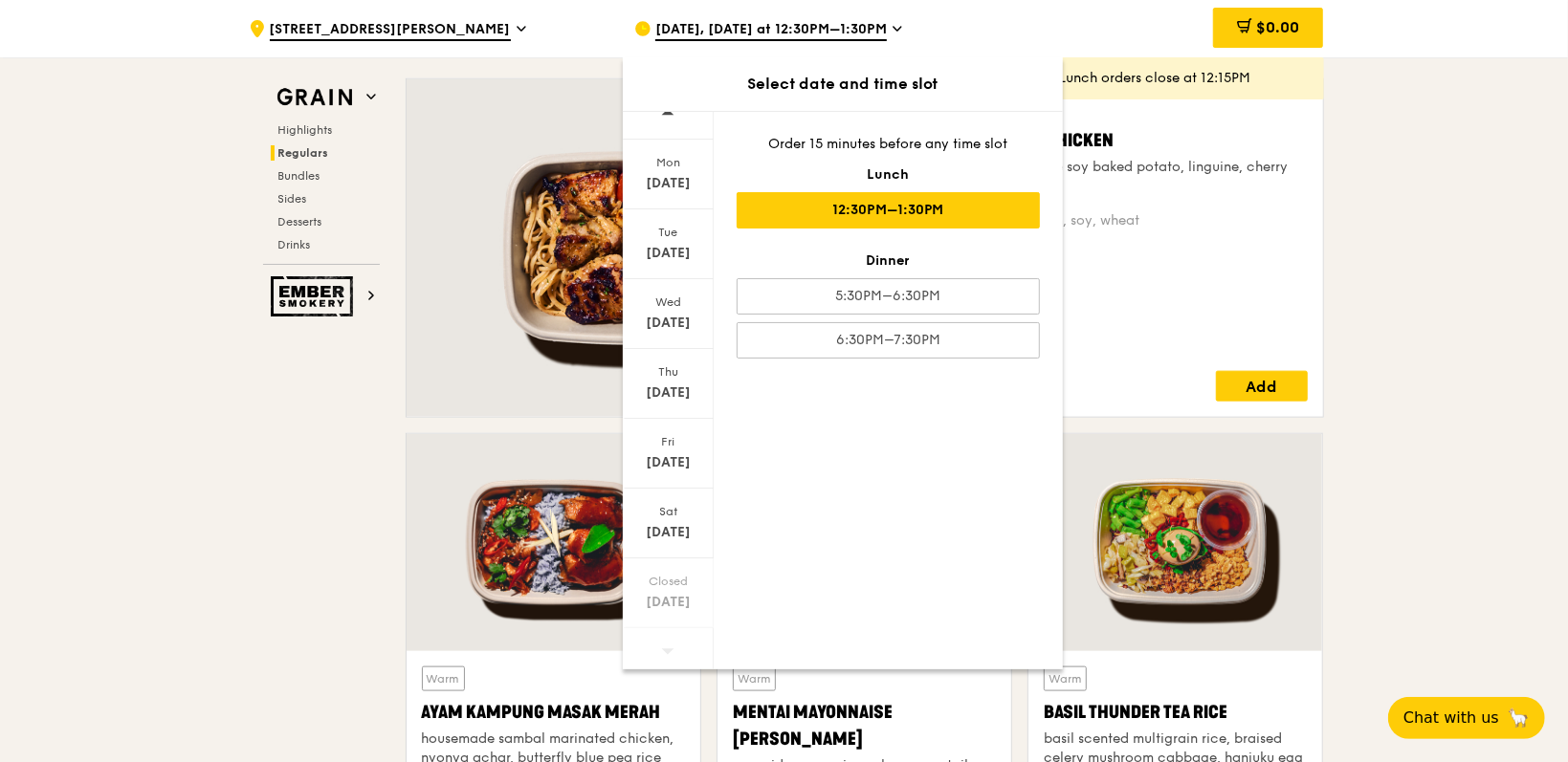
scroll to position [1344, 0]
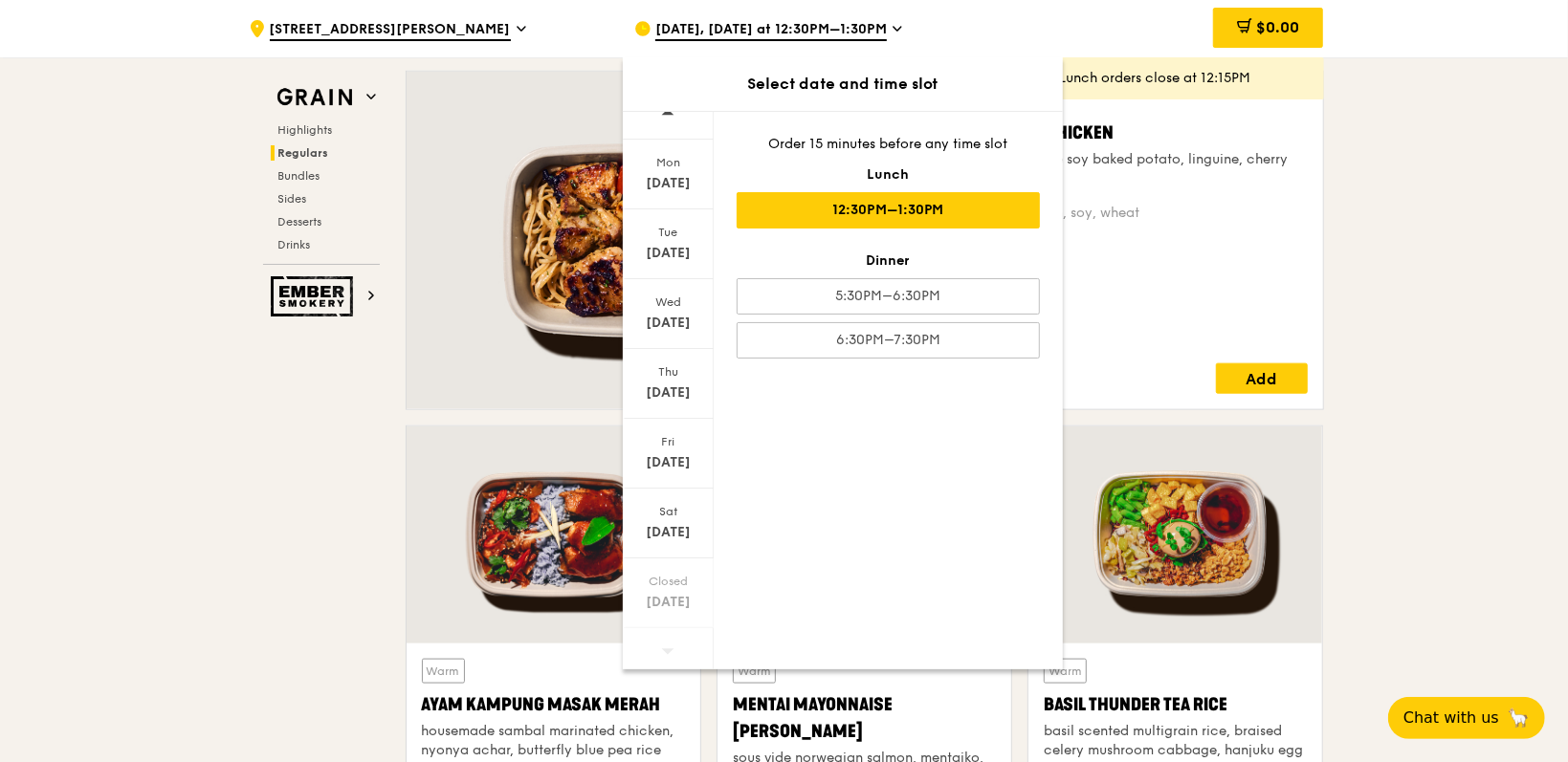
drag, startPoint x: 664, startPoint y: 653, endPoint x: 280, endPoint y: 655, distance: 384.0
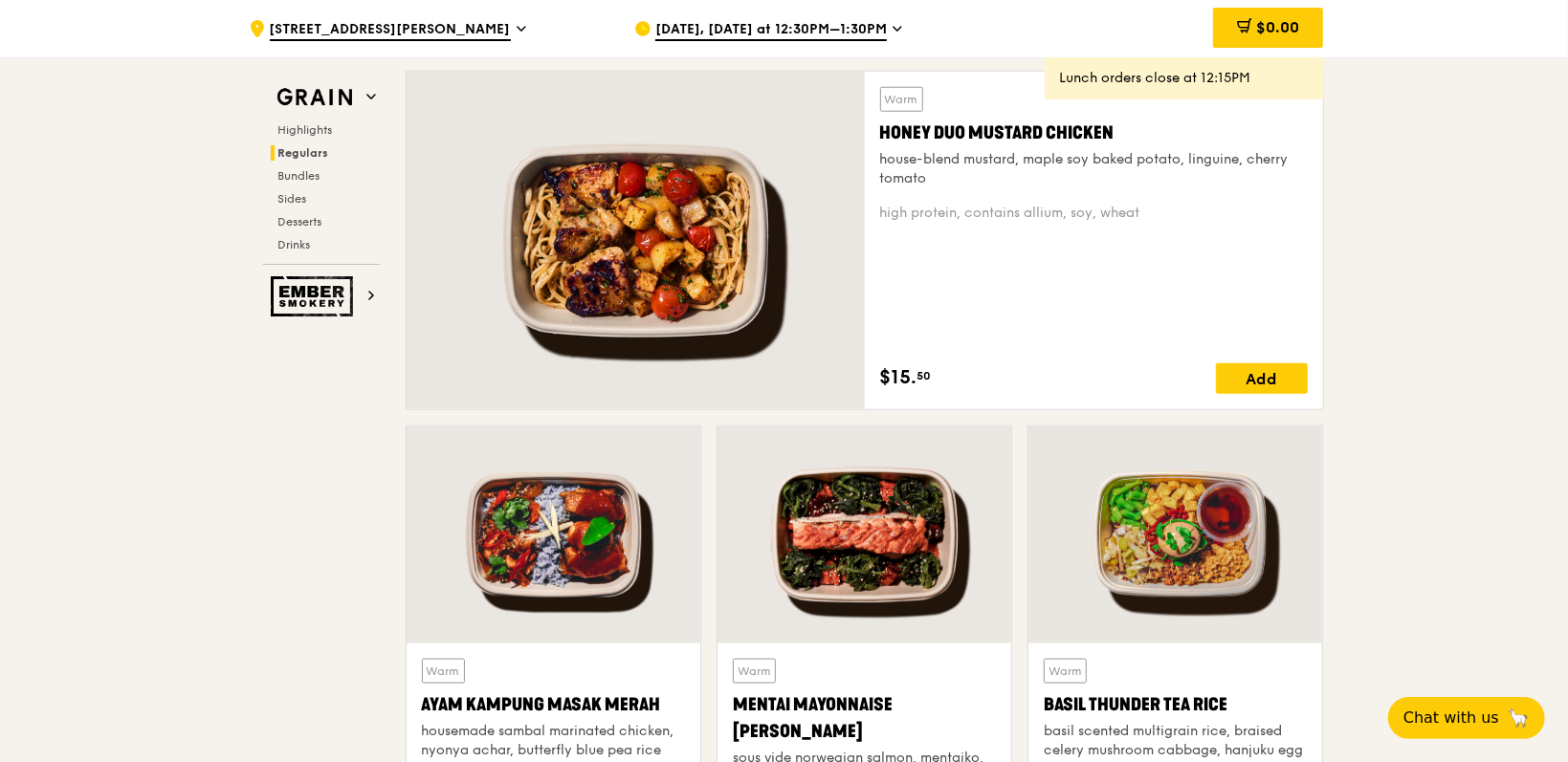
click at [783, 33] on span "Aug 25, Today at 12:30PM–1:30PM" at bounding box center [771, 31] width 231 height 21
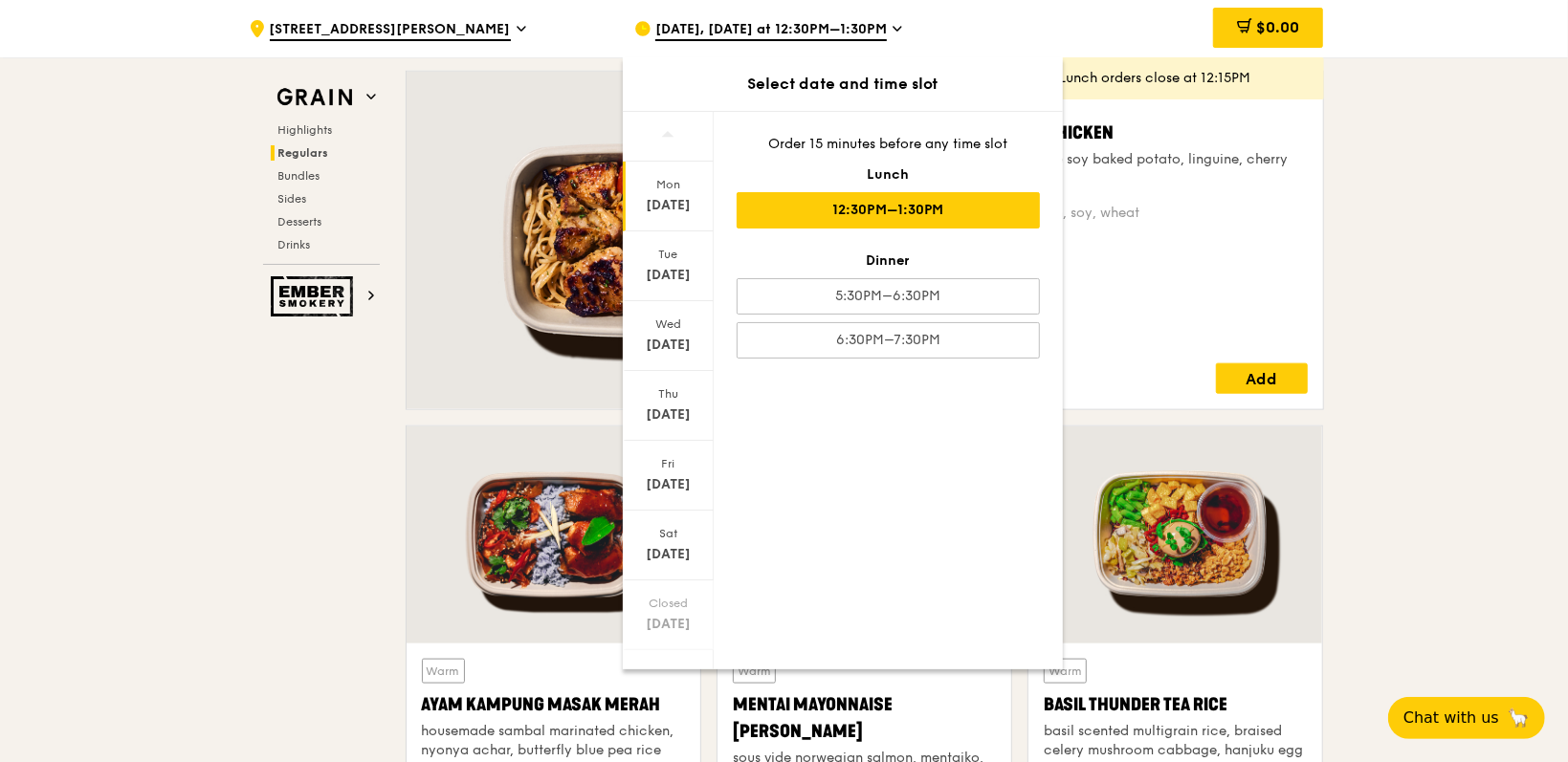
click at [709, 655] on div at bounding box center [668, 675] width 91 height 48
click at [709, 656] on div at bounding box center [668, 675] width 91 height 48
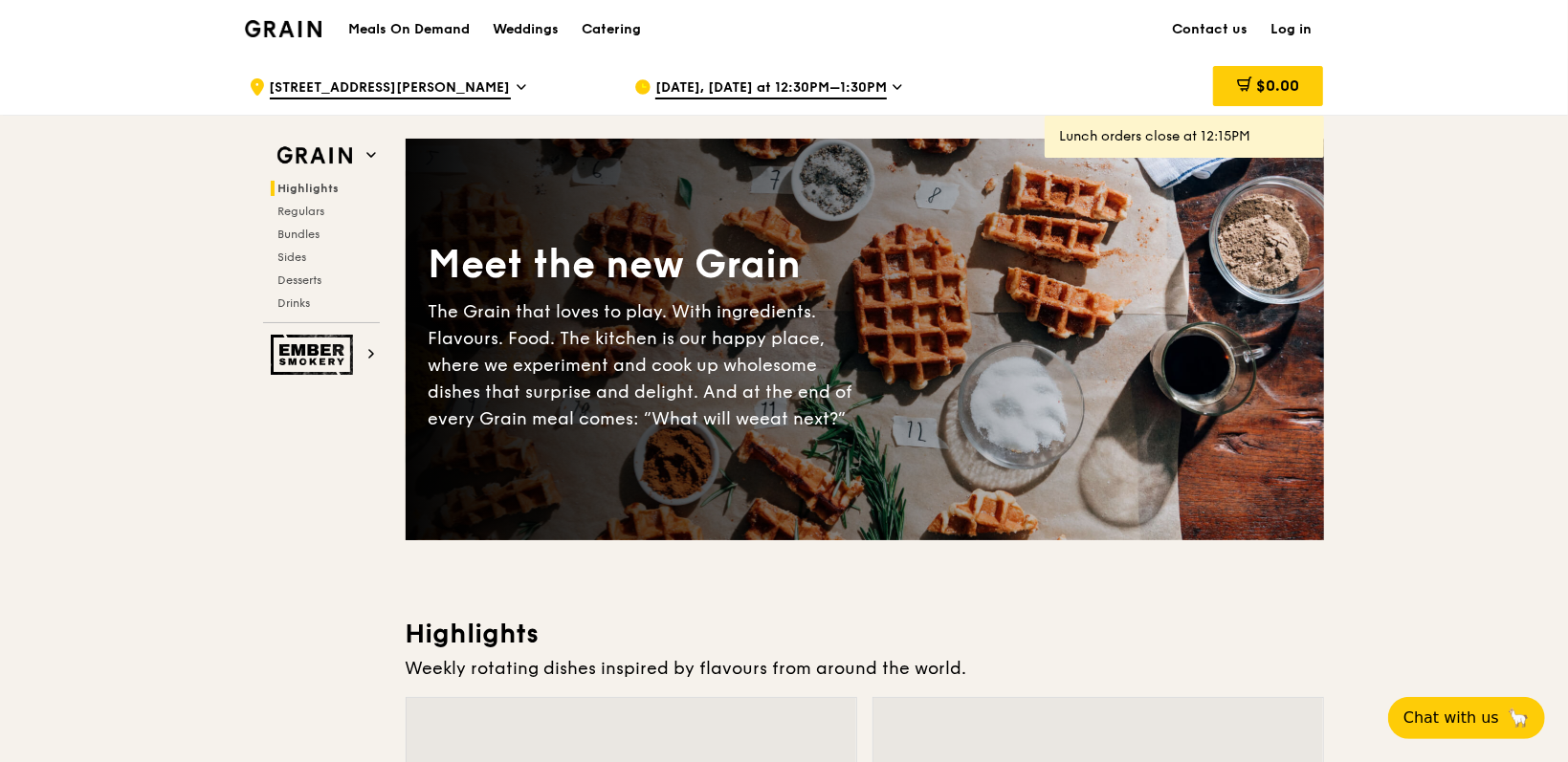
scroll to position [0, 0]
click at [516, 91] on icon at bounding box center [521, 87] width 10 height 17
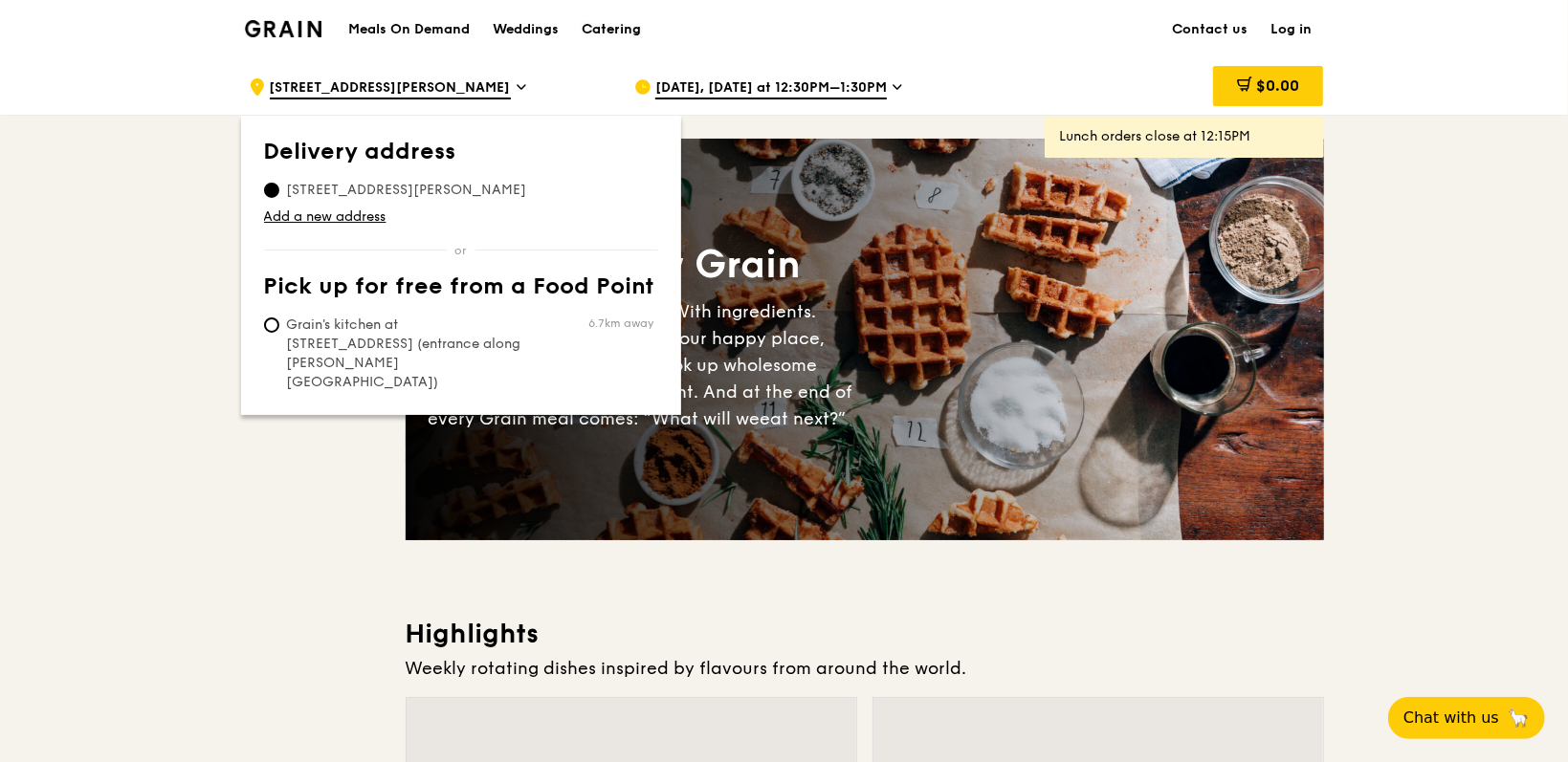
click at [602, 29] on div "Catering" at bounding box center [611, 29] width 59 height 57
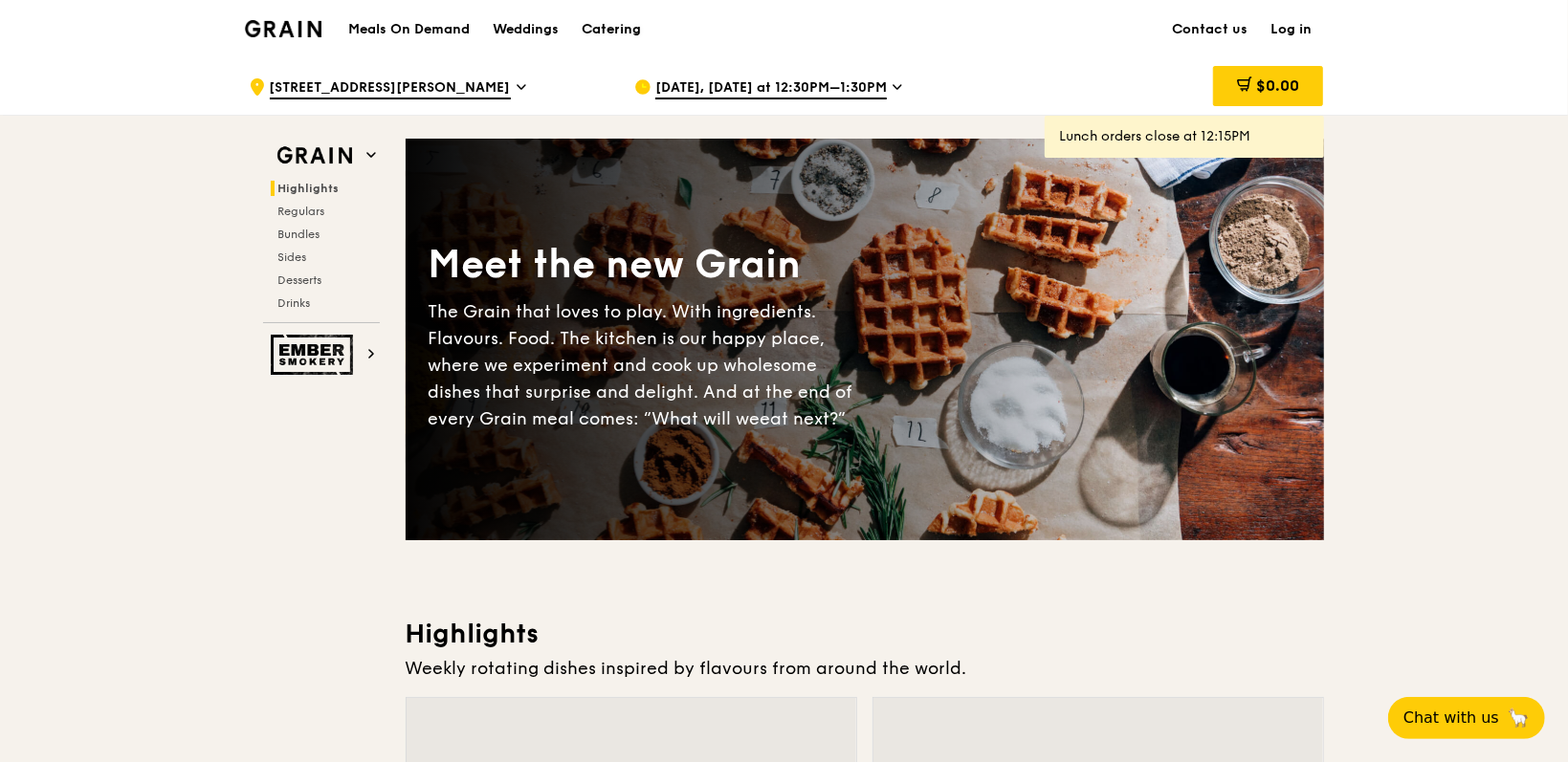
click at [602, 29] on div "Catering" at bounding box center [611, 29] width 59 height 57
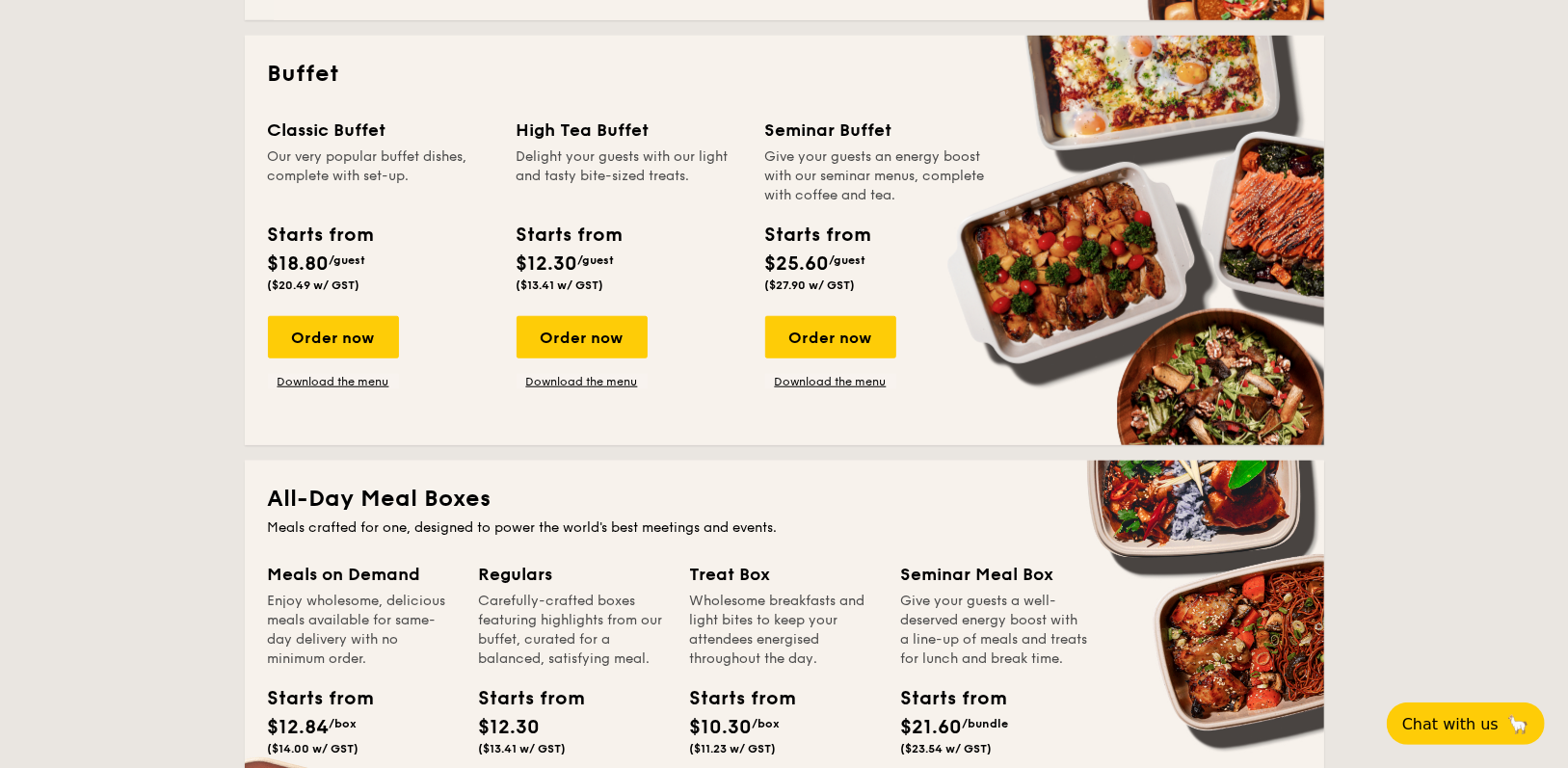
scroll to position [868, 0]
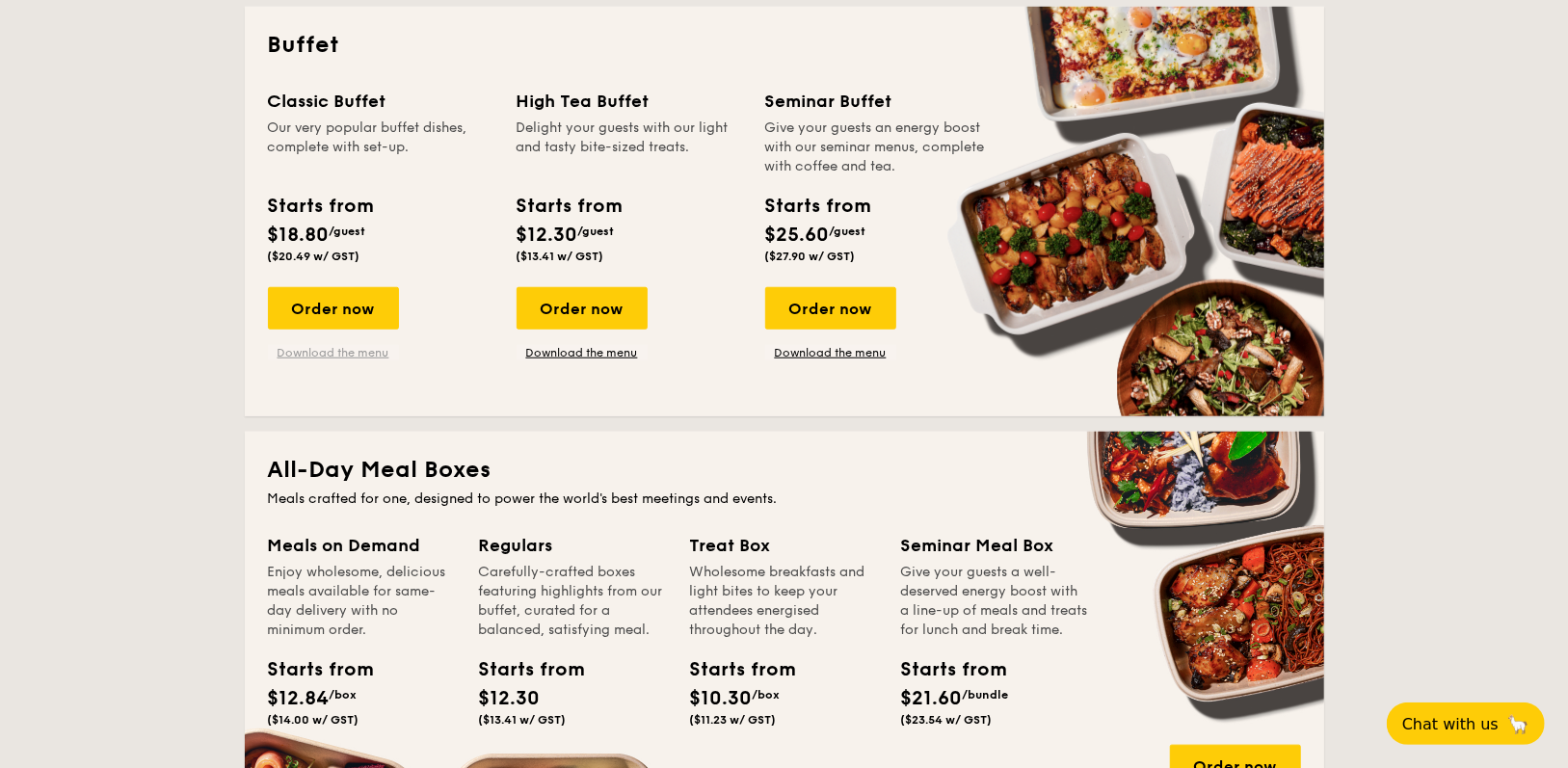
click at [329, 350] on link "Download the menu" at bounding box center [334, 353] width 131 height 16
